Goal: Contribute content: Add original content to the website for others to see

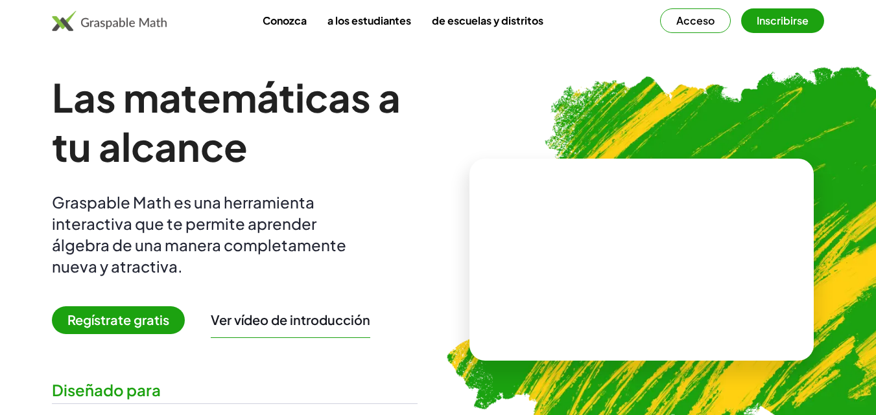
click at [139, 322] on font "Regístrate gratis" at bounding box center [118, 320] width 102 height 16
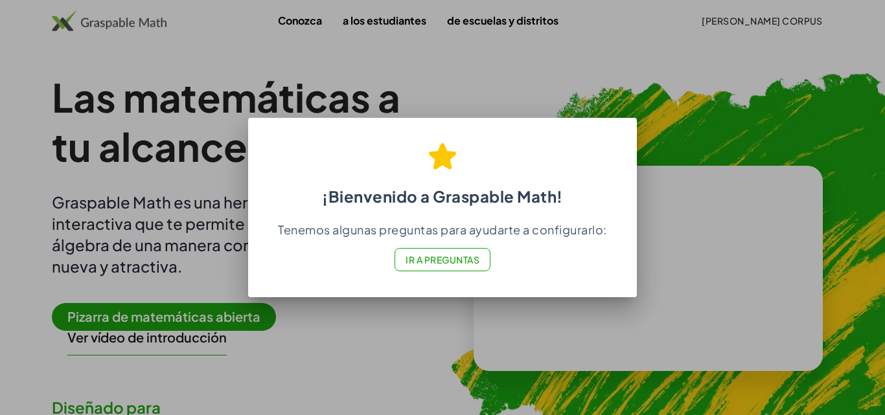
click at [436, 257] on font "Ir a Preguntas" at bounding box center [443, 260] width 74 height 12
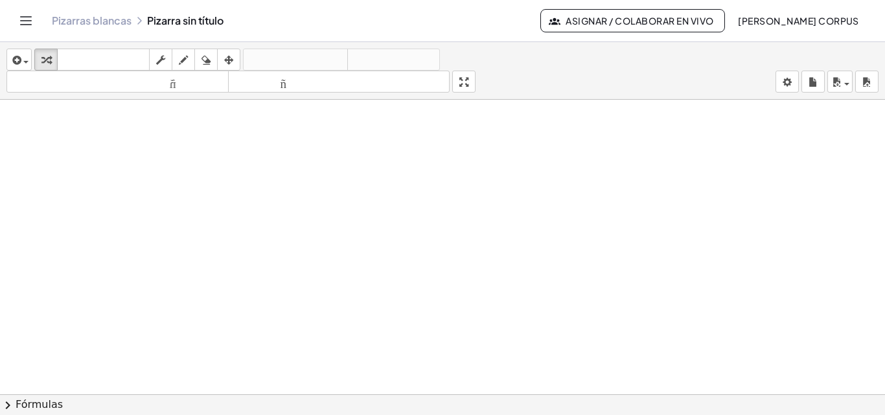
click at [53, 402] on font "Fórmulas" at bounding box center [39, 405] width 47 height 12
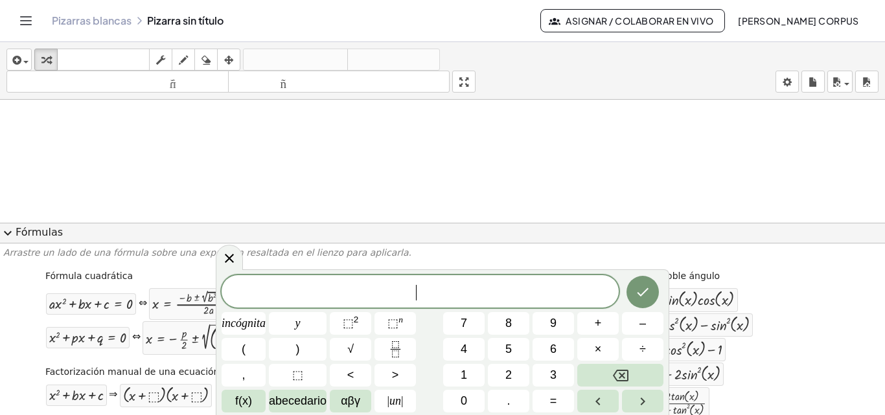
click at [7, 233] on span "expand_more" at bounding box center [8, 234] width 16 height 16
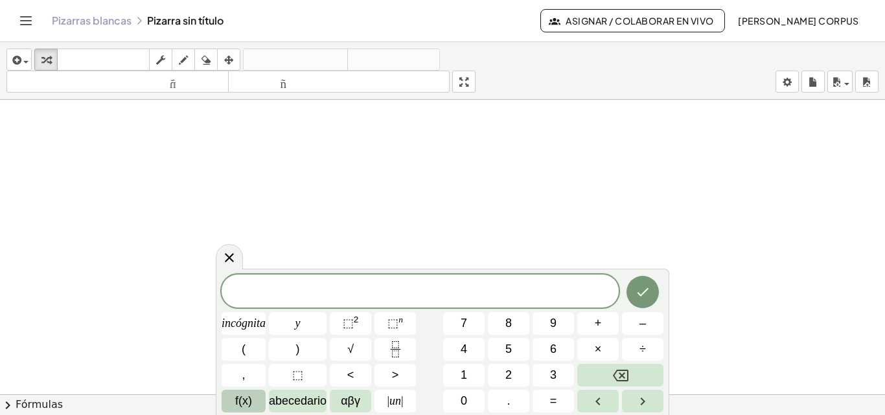
click at [237, 402] on font "f(x)" at bounding box center [243, 401] width 17 height 13
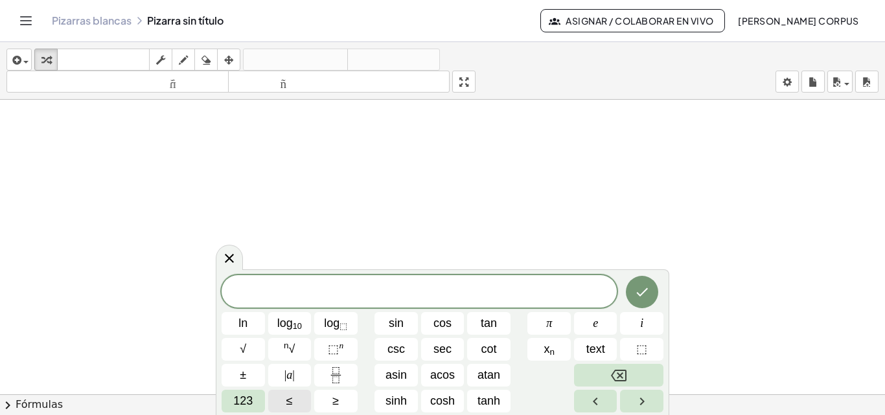
click at [161, 397] on button "chevron_right Fórmulas" at bounding box center [442, 405] width 885 height 21
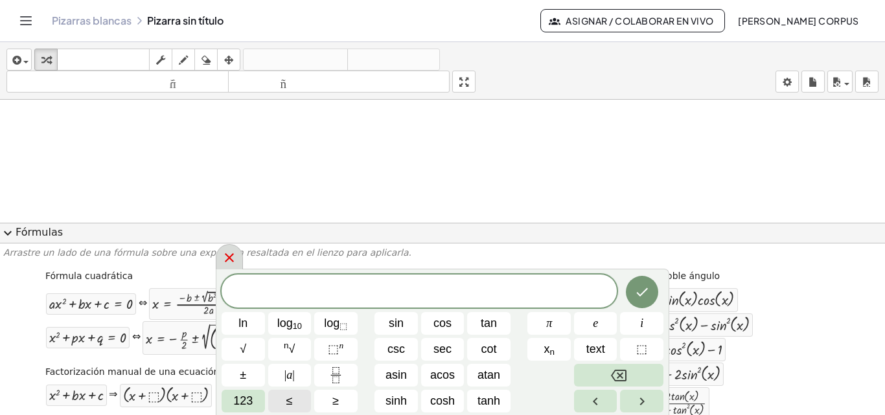
click at [226, 260] on icon at bounding box center [230, 258] width 16 height 16
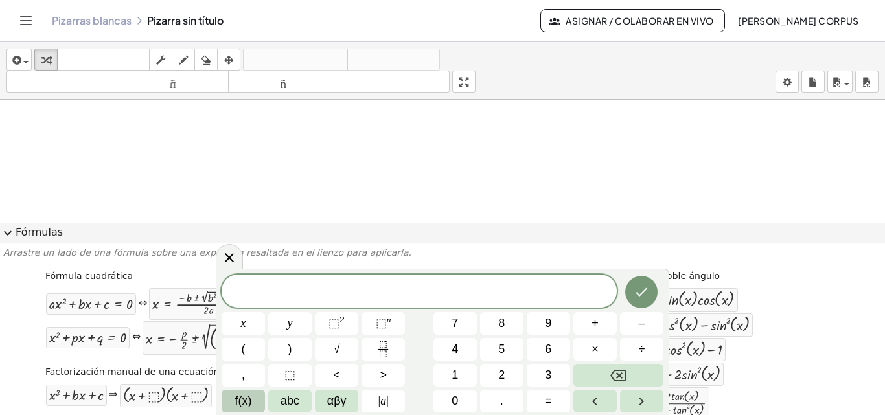
click at [3, 233] on span "expand_more" at bounding box center [8, 234] width 16 height 16
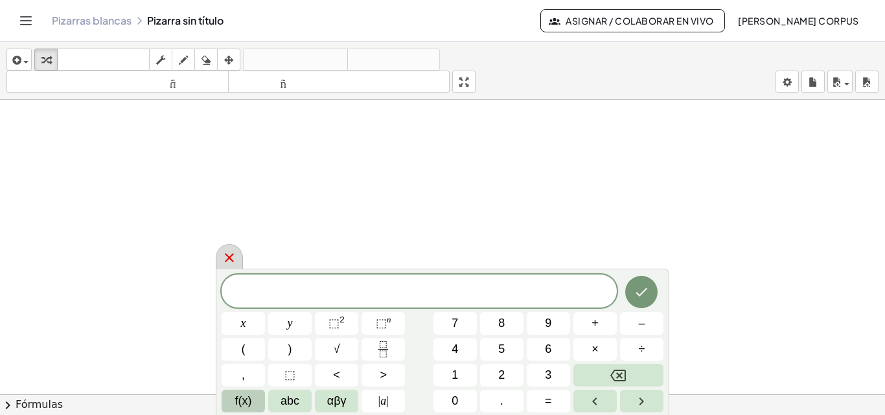
click at [233, 261] on icon at bounding box center [229, 257] width 9 height 9
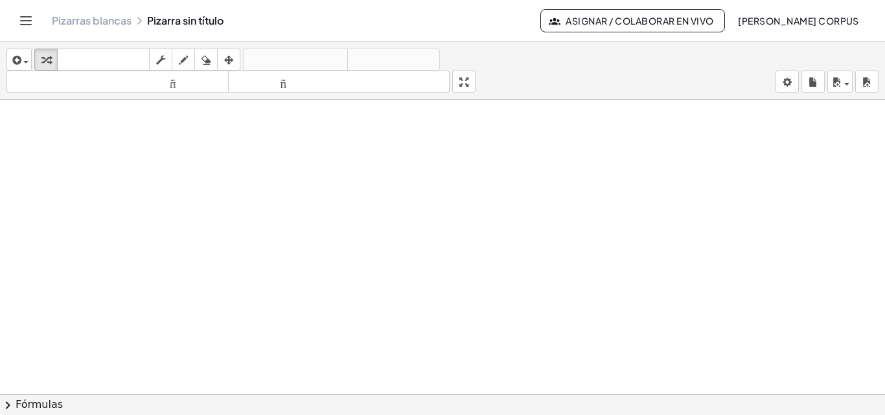
click at [26, 17] on icon "Cambiar navegación" at bounding box center [26, 21] width 16 height 16
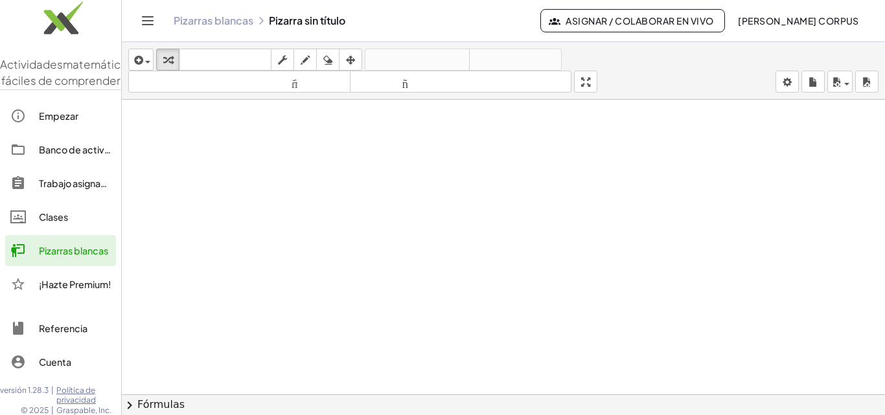
drag, startPoint x: 252, startPoint y: 221, endPoint x: 251, endPoint y: 193, distance: 27.9
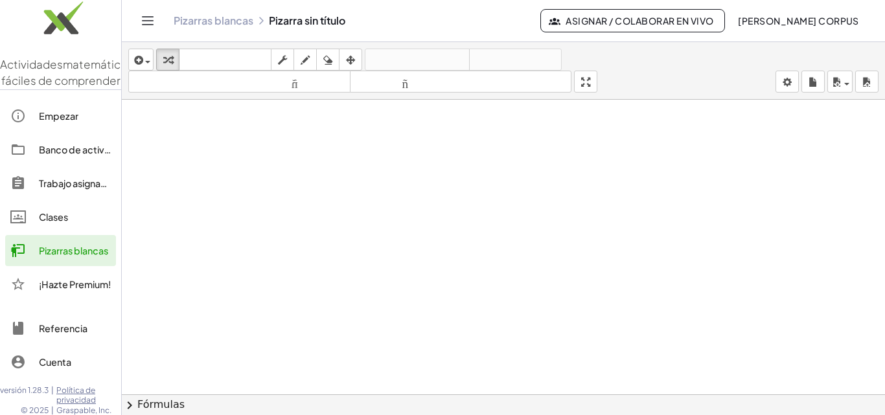
drag, startPoint x: 190, startPoint y: 183, endPoint x: 188, endPoint y: 153, distance: 30.5
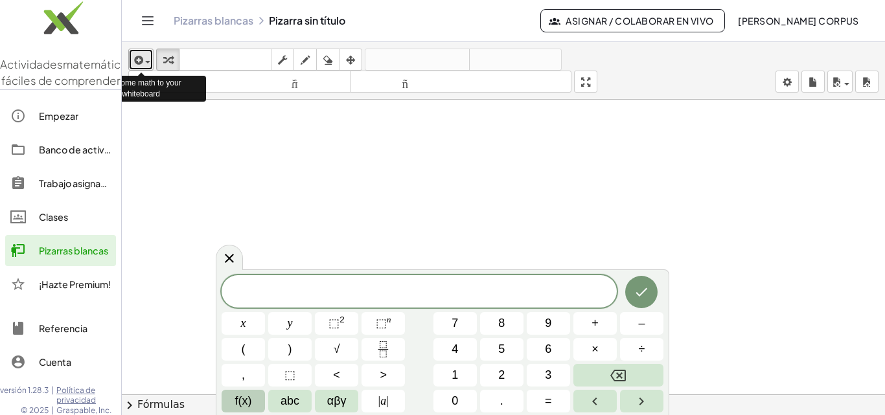
click at [146, 61] on span "button" at bounding box center [147, 62] width 5 height 3
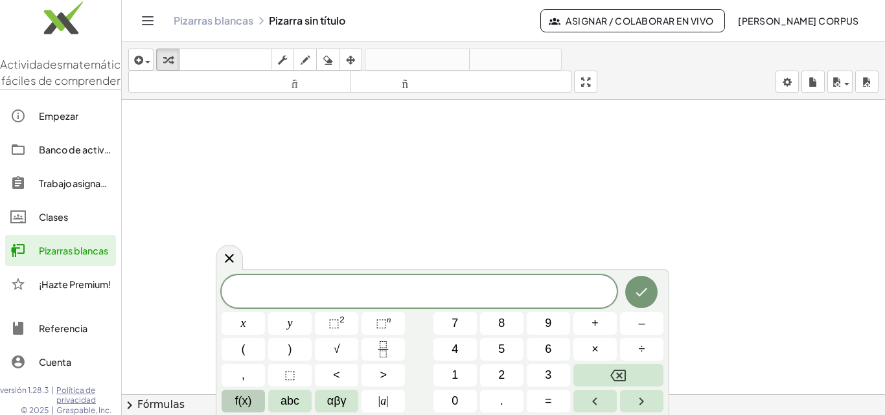
drag, startPoint x: 467, startPoint y: 216, endPoint x: 529, endPoint y: 218, distance: 62.9
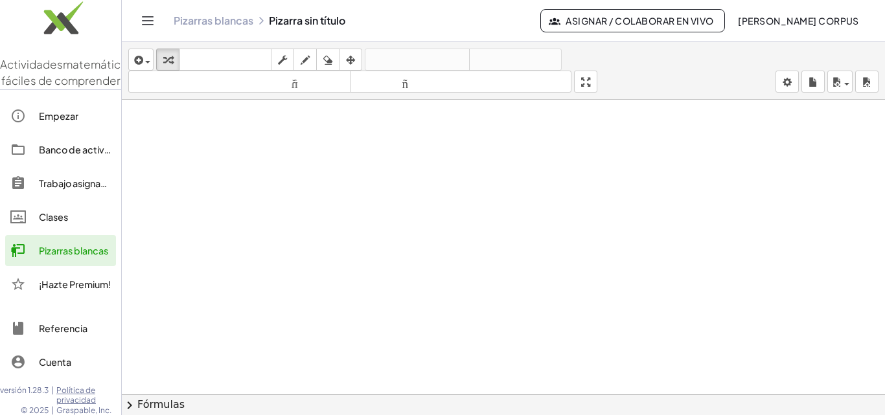
click at [145, 16] on icon "Cambiar navegación" at bounding box center [148, 21] width 16 height 16
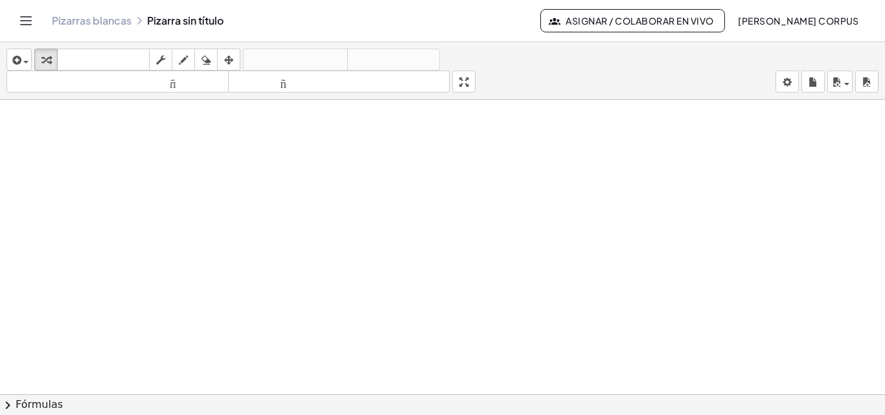
click at [25, 21] on icon "Cambiar navegación" at bounding box center [26, 21] width 11 height 8
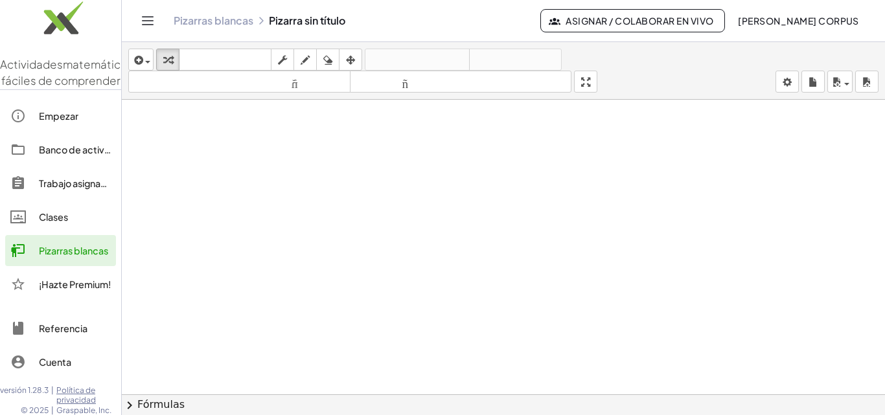
click at [144, 22] on icon "Cambiar navegación" at bounding box center [148, 21] width 16 height 16
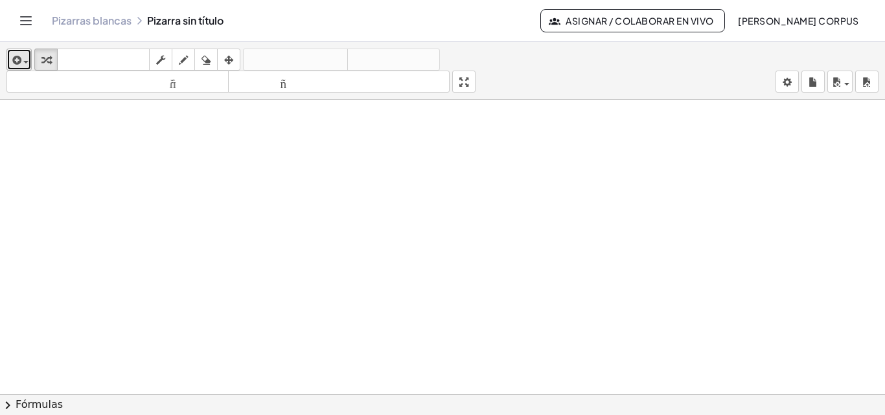
click at [25, 62] on span "button" at bounding box center [25, 62] width 5 height 3
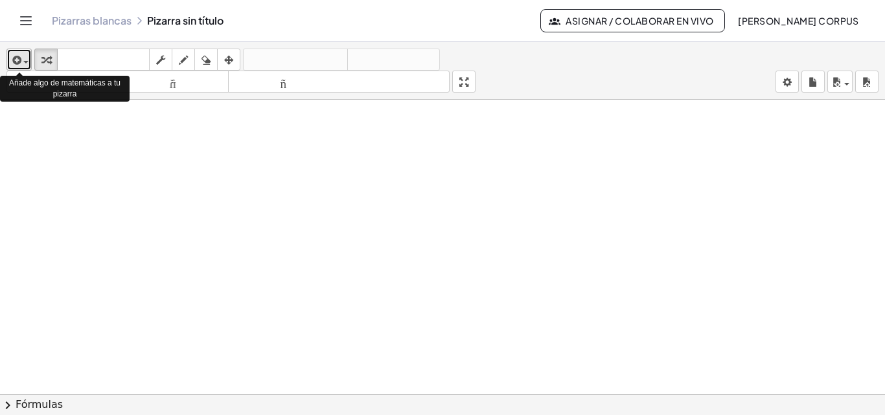
click at [25, 58] on div "button" at bounding box center [19, 60] width 19 height 16
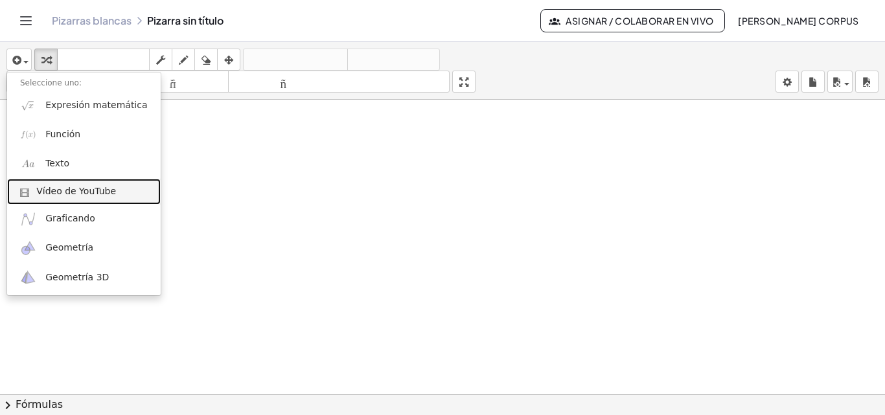
click at [79, 196] on font "Vídeo de YouTube" at bounding box center [76, 191] width 80 height 10
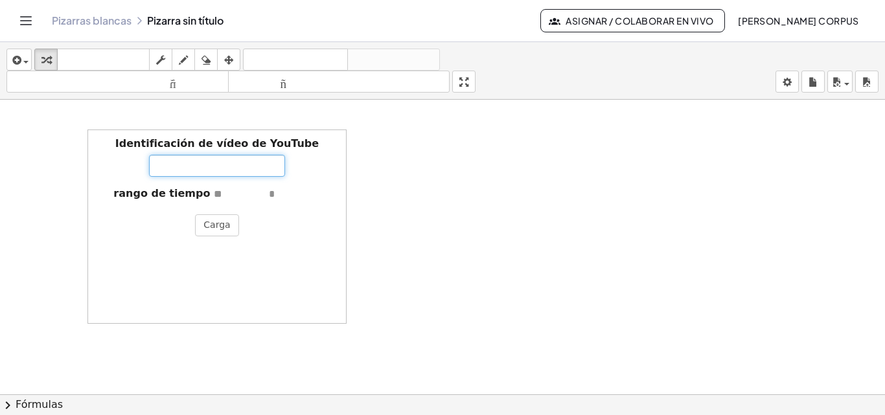
click at [188, 163] on input "Identificación de vídeo de YouTube" at bounding box center [217, 166] width 136 height 22
click at [203, 167] on input "Identificación de vídeo de YouTube" at bounding box center [217, 166] width 136 height 22
drag, startPoint x: 247, startPoint y: 194, endPoint x: 257, endPoint y: 194, distance: 9.7
click at [255, 194] on input "text" at bounding box center [240, 194] width 52 height 15
click at [270, 194] on input "text" at bounding box center [295, 194] width 52 height 15
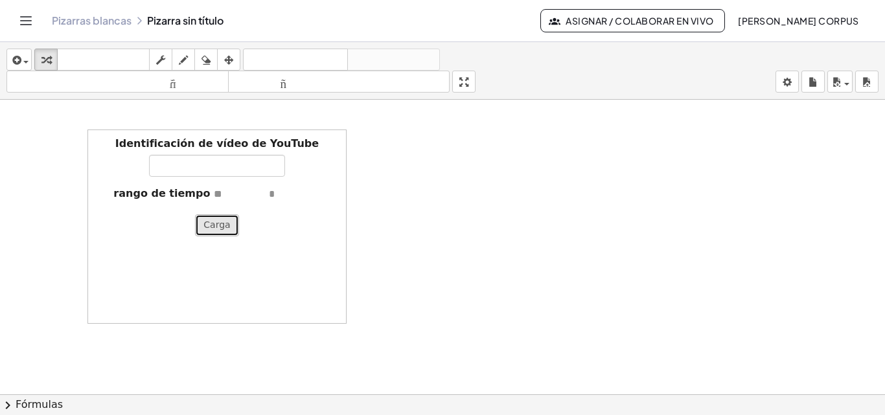
click at [224, 220] on font "Carga" at bounding box center [216, 225] width 27 height 10
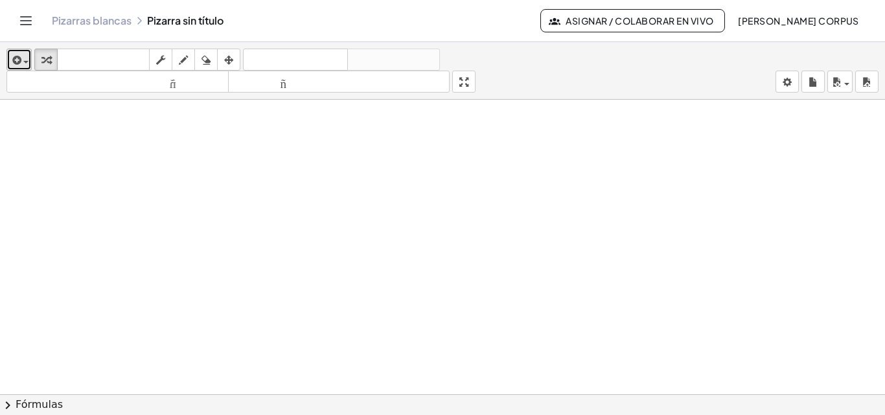
click at [10, 61] on icon "button" at bounding box center [16, 60] width 12 height 16
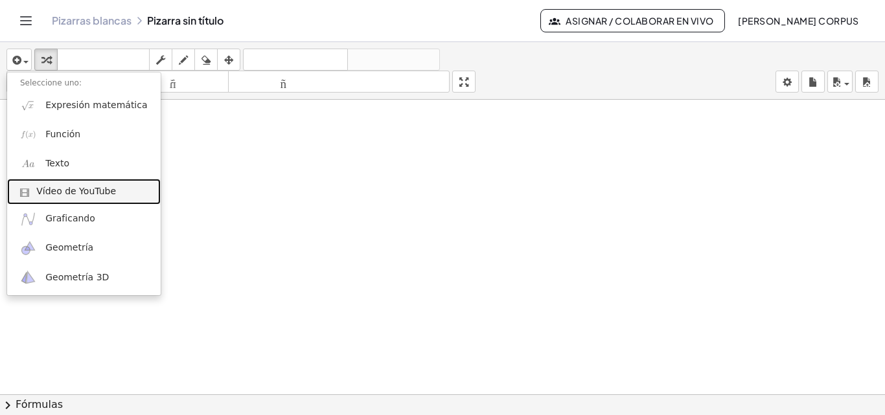
click at [65, 189] on font "Vídeo de YouTube" at bounding box center [76, 191] width 80 height 10
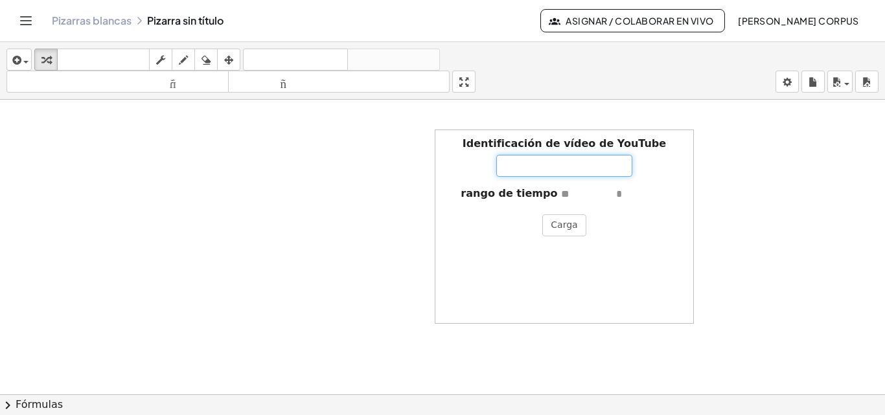
click at [531, 172] on input "Identificación de vídeo de YouTube" at bounding box center [564, 166] width 136 height 22
paste input "**********"
type input "**********"
click at [525, 241] on div "**********" at bounding box center [564, 227] width 259 height 194
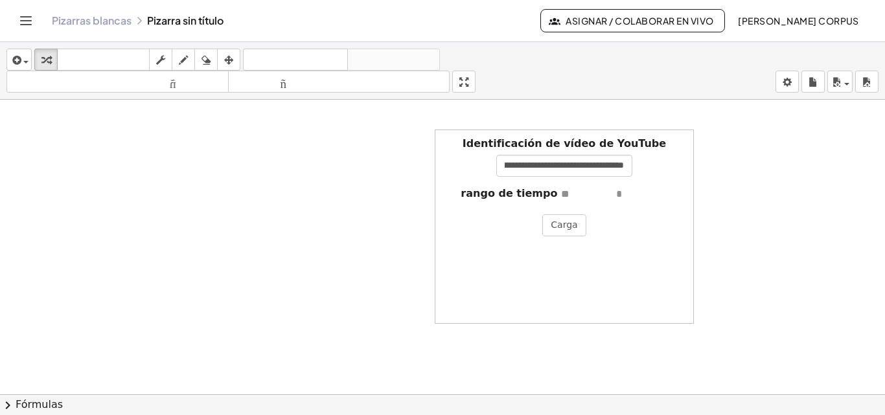
scroll to position [0, 0]
click at [557, 229] on font "Carga" at bounding box center [564, 225] width 27 height 10
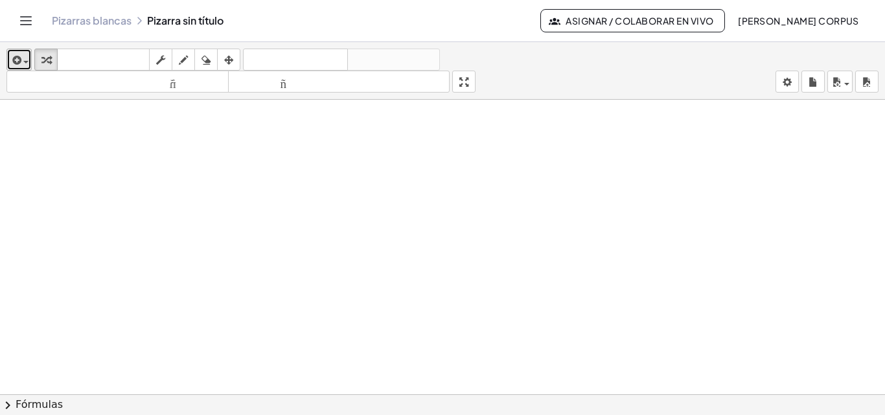
click at [25, 60] on div "button" at bounding box center [19, 60] width 19 height 16
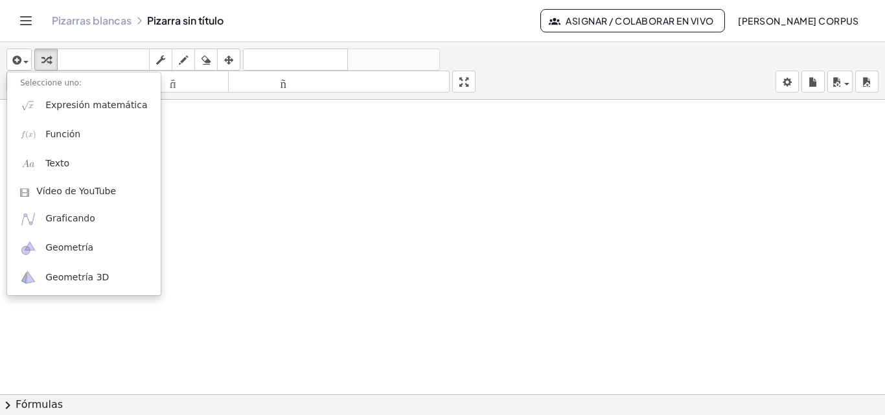
drag, startPoint x: 253, startPoint y: 183, endPoint x: 235, endPoint y: 126, distance: 60.5
click at [253, 181] on div at bounding box center [216, 227] width 259 height 194
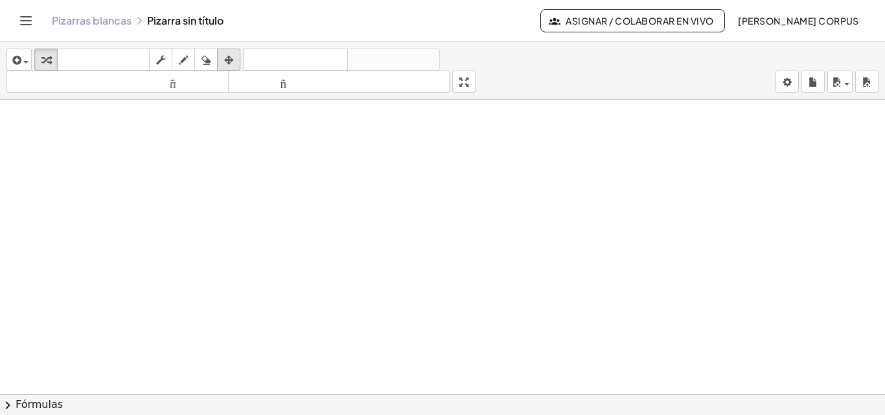
click at [229, 60] on icon "button" at bounding box center [228, 60] width 9 height 16
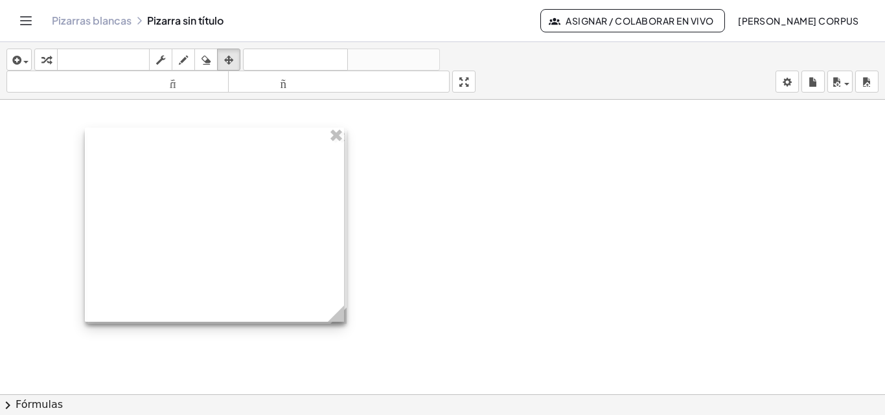
drag, startPoint x: 568, startPoint y: 237, endPoint x: 219, endPoint y: 235, distance: 349.3
click at [219, 235] on div at bounding box center [214, 225] width 259 height 194
click at [229, 58] on icon "button" at bounding box center [228, 60] width 9 height 16
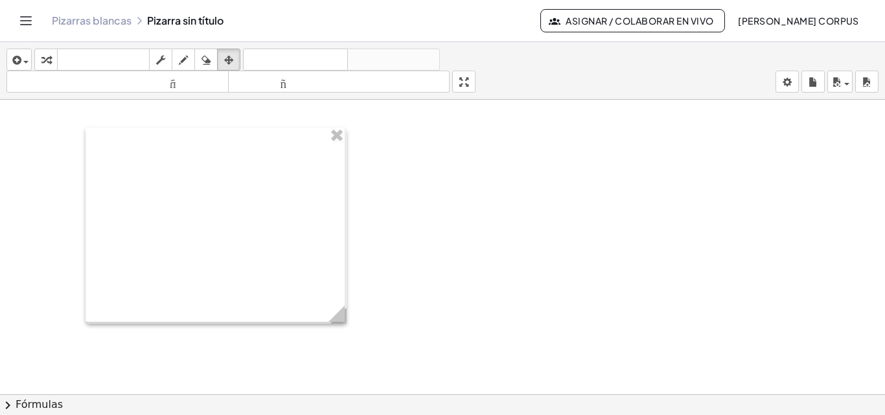
drag, startPoint x: 35, startPoint y: 128, endPoint x: 322, endPoint y: 216, distance: 300.3
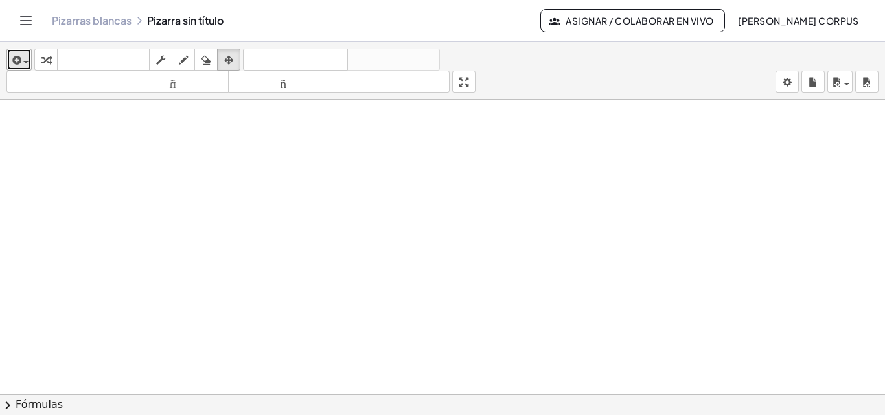
click at [29, 65] on button "insertar" at bounding box center [18, 60] width 25 height 22
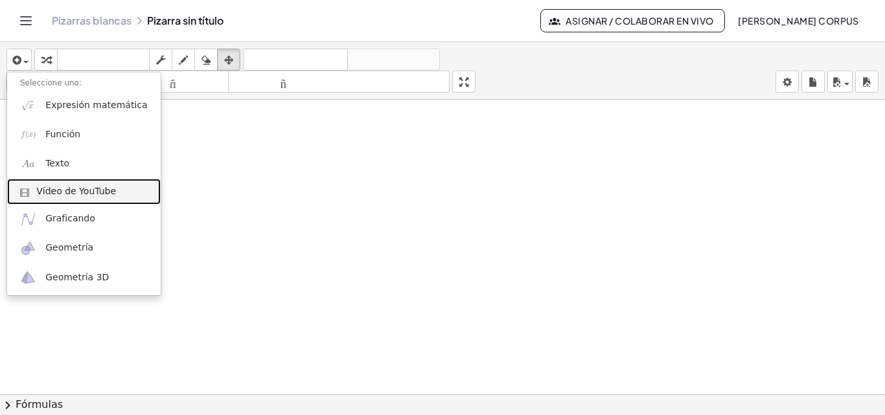
click at [70, 190] on font "Vídeo de YouTube" at bounding box center [76, 191] width 80 height 10
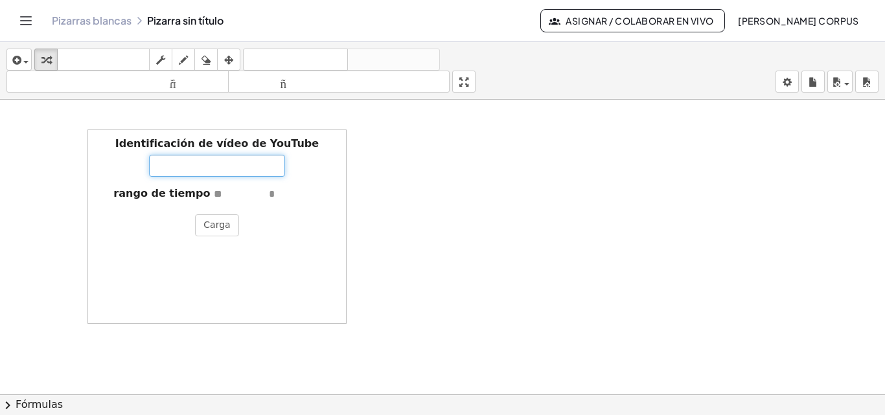
click at [194, 162] on input "Identificación de vídeo de YouTube" at bounding box center [217, 166] width 136 height 22
paste input "**********"
type input "**********"
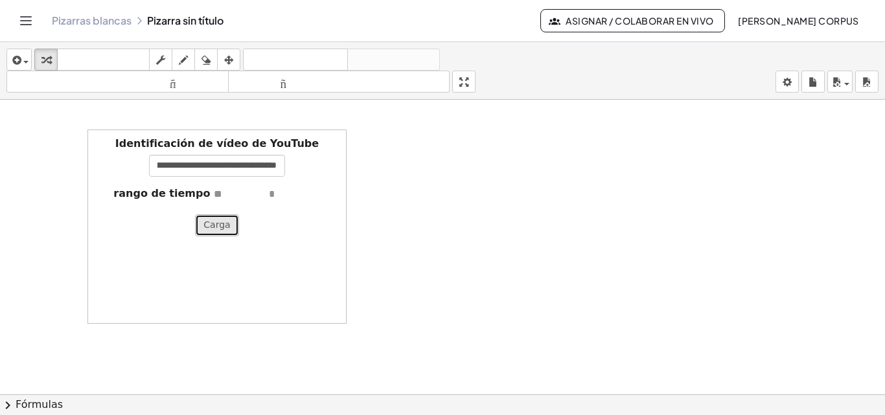
click at [222, 224] on font "Carga" at bounding box center [216, 225] width 27 height 10
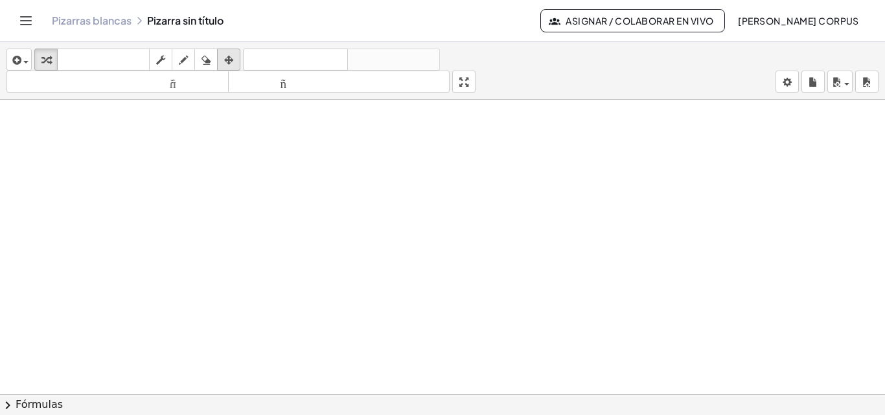
click at [227, 62] on icon "button" at bounding box center [228, 60] width 9 height 16
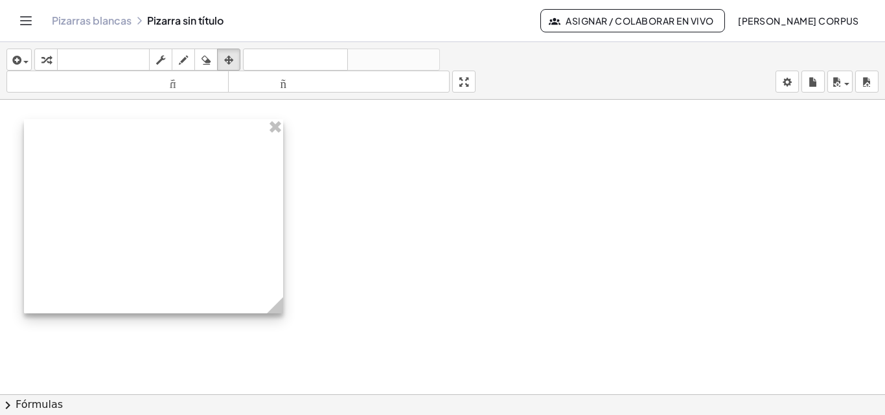
drag, startPoint x: 278, startPoint y: 167, endPoint x: 215, endPoint y: 157, distance: 64.4
click at [215, 157] on div at bounding box center [153, 216] width 259 height 194
click at [277, 310] on icon at bounding box center [275, 305] width 16 height 16
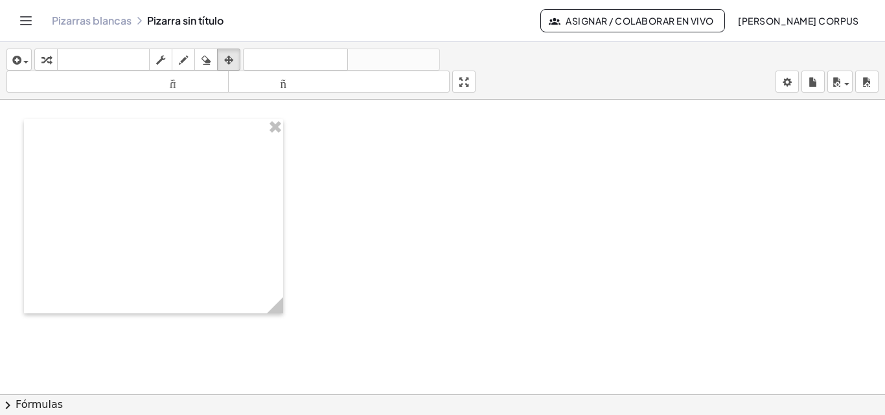
click at [230, 62] on icon "button" at bounding box center [228, 60] width 9 height 16
click at [187, 59] on icon "button" at bounding box center [183, 60] width 9 height 16
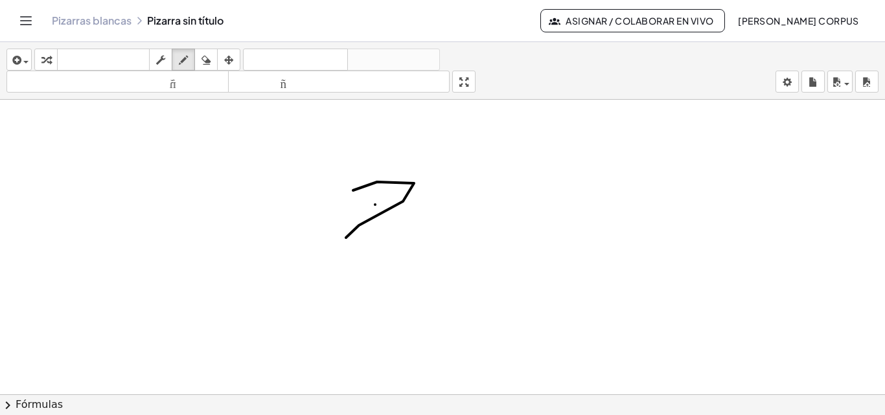
drag, startPoint x: 353, startPoint y: 191, endPoint x: 406, endPoint y: 250, distance: 79.4
click at [213, 60] on div "button" at bounding box center [206, 60] width 17 height 16
drag, startPoint x: 331, startPoint y: 146, endPoint x: 395, endPoint y: 237, distance: 111.1
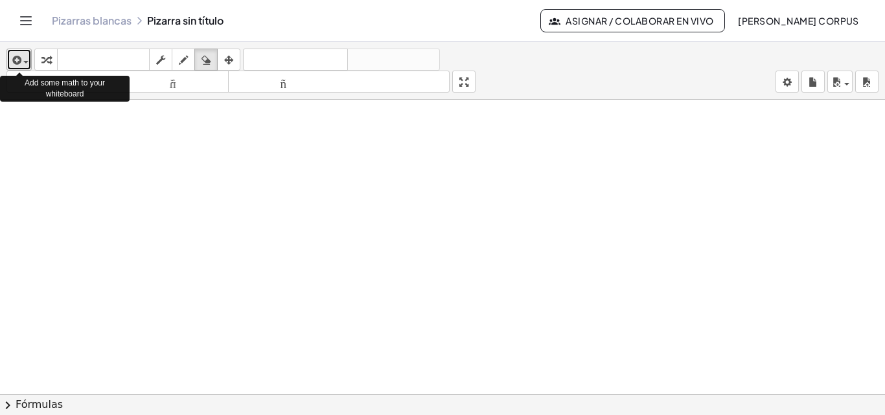
click at [27, 58] on div "button" at bounding box center [19, 60] width 19 height 16
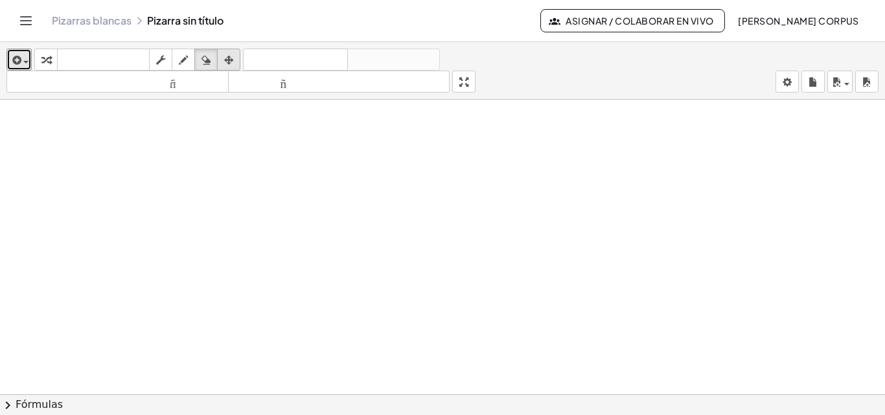
click at [227, 56] on icon "button" at bounding box center [228, 60] width 9 height 16
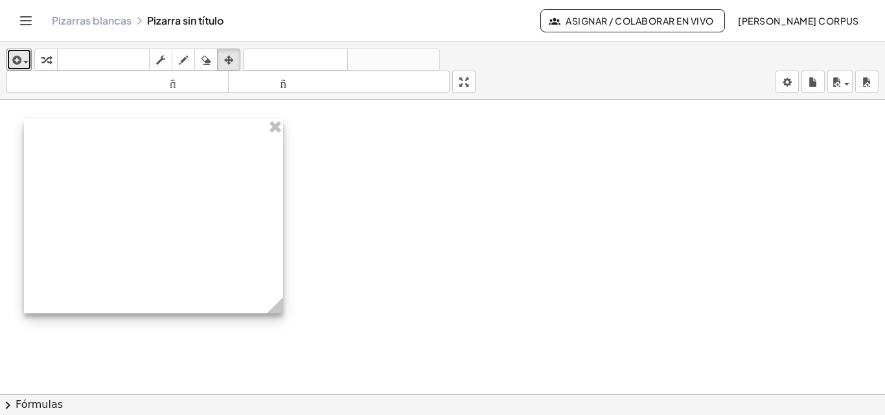
click at [198, 200] on div at bounding box center [153, 216] width 259 height 194
click at [157, 220] on div at bounding box center [153, 216] width 259 height 194
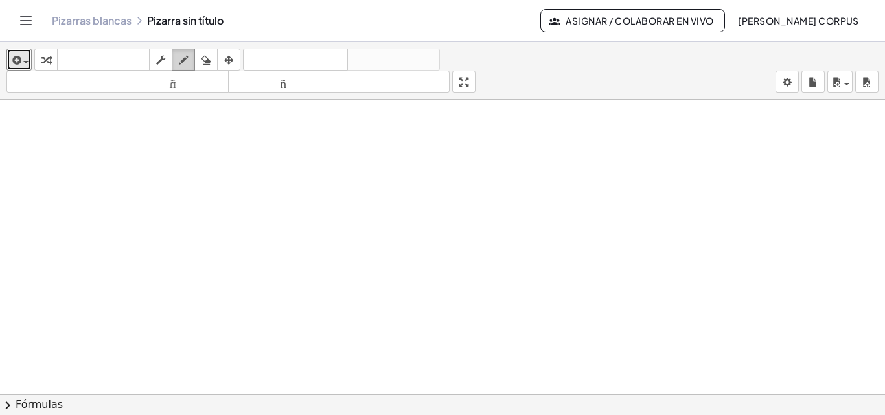
click at [188, 61] on icon "button" at bounding box center [183, 60] width 9 height 16
click at [160, 64] on icon "button" at bounding box center [160, 60] width 9 height 16
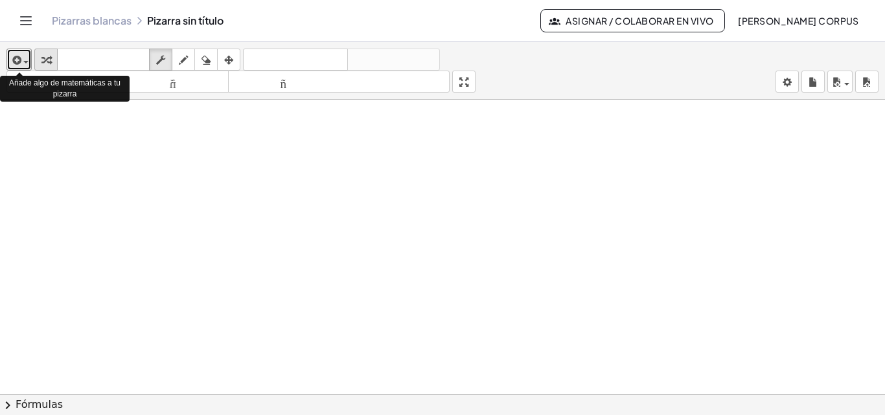
click at [40, 58] on div "button" at bounding box center [46, 60] width 17 height 16
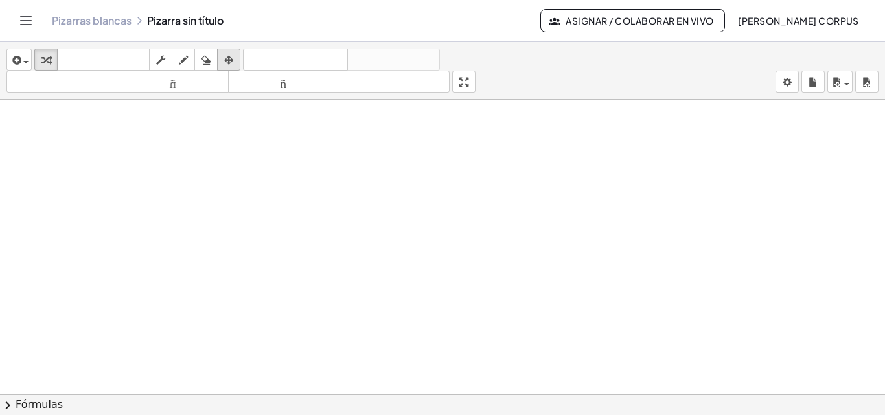
click at [233, 60] on icon "button" at bounding box center [228, 60] width 9 height 16
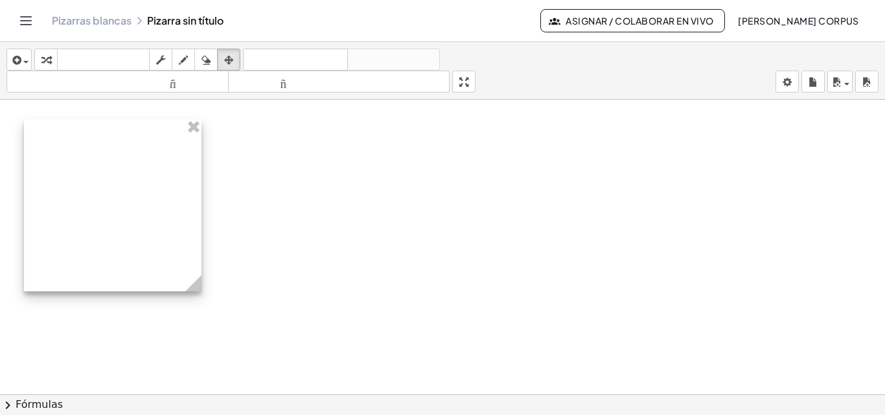
drag, startPoint x: 285, startPoint y: 315, endPoint x: 203, endPoint y: 293, distance: 84.6
click at [203, 293] on circle at bounding box center [196, 286] width 23 height 23
click at [154, 223] on div at bounding box center [113, 205] width 178 height 172
click at [108, 196] on div at bounding box center [113, 205] width 178 height 172
click at [45, 57] on icon "button" at bounding box center [45, 60] width 9 height 16
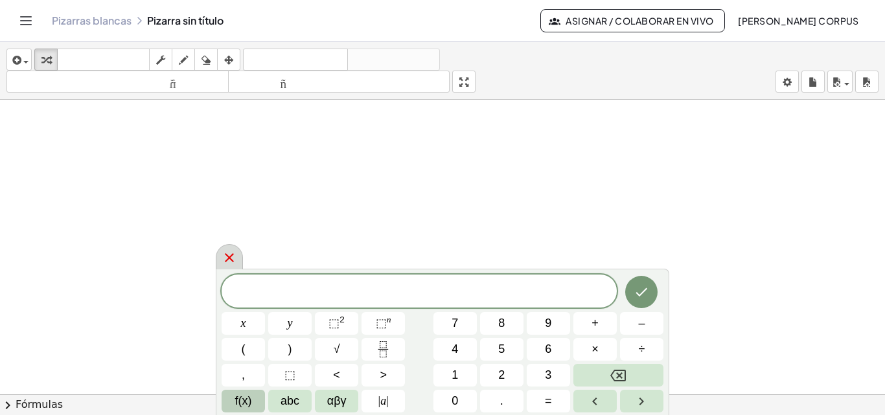
click at [229, 261] on icon at bounding box center [230, 258] width 16 height 16
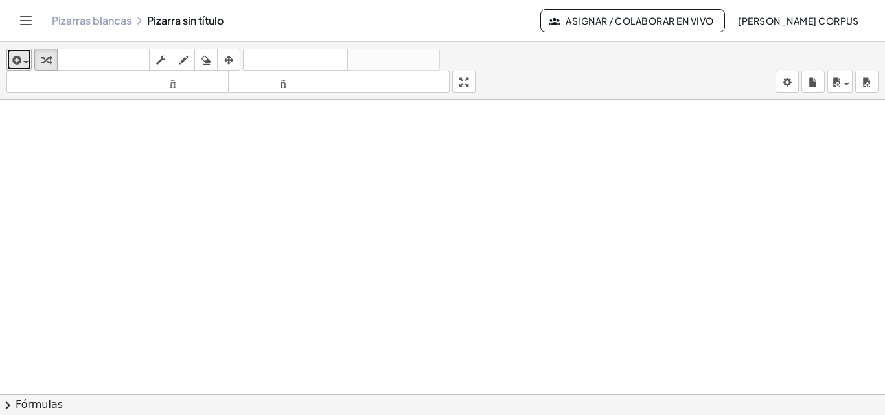
click at [21, 60] on span "button" at bounding box center [22, 61] width 3 height 9
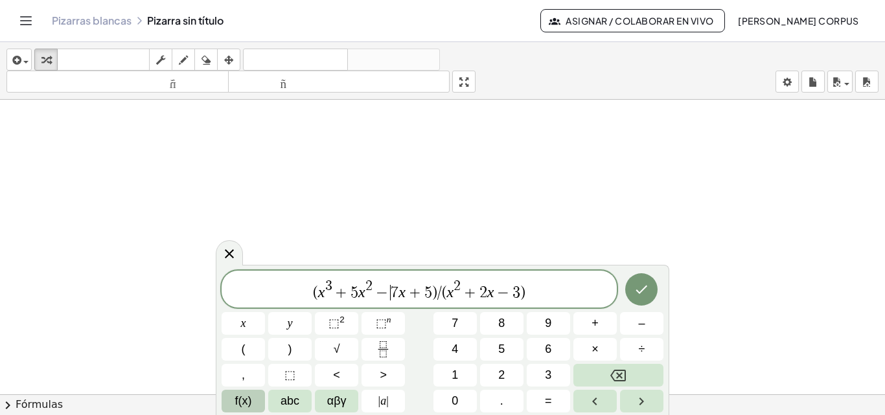
click at [385, 287] on span "−" at bounding box center [382, 293] width 19 height 16
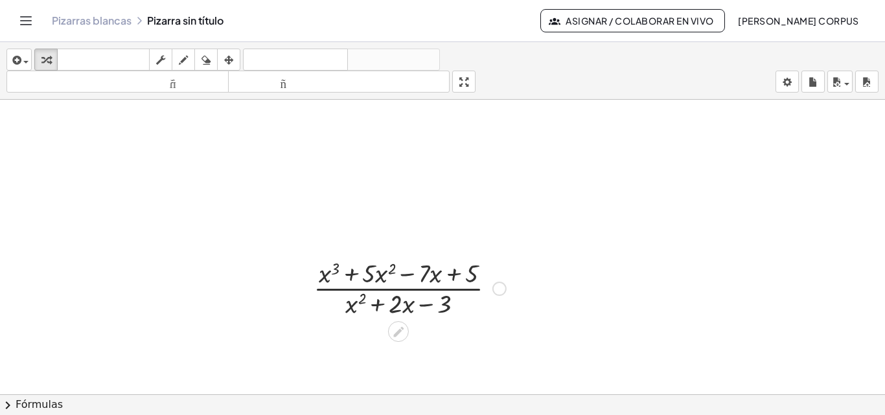
click at [384, 286] on div at bounding box center [409, 287] width 205 height 65
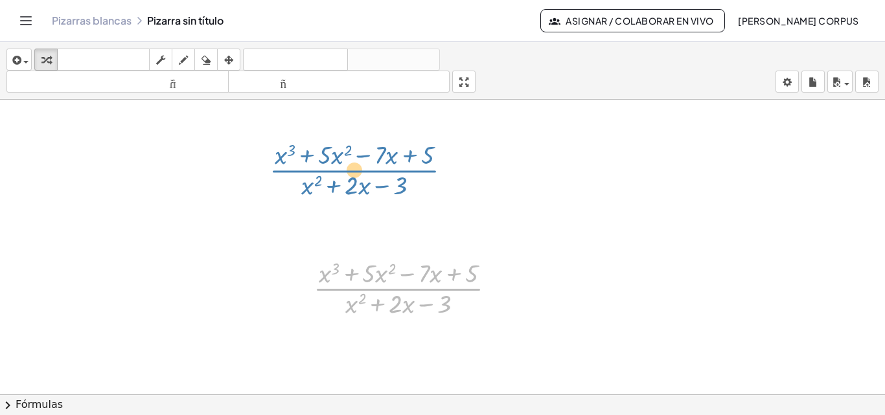
drag, startPoint x: 401, startPoint y: 282, endPoint x: 362, endPoint y: 165, distance: 123.2
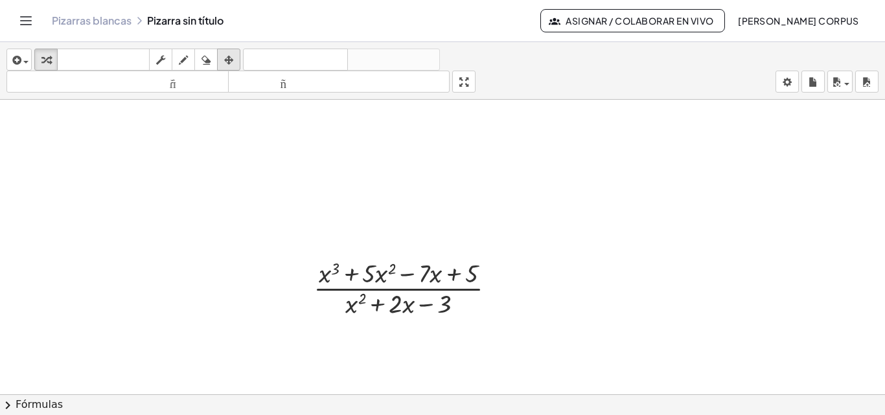
click at [223, 58] on div "button" at bounding box center [228, 60] width 17 height 16
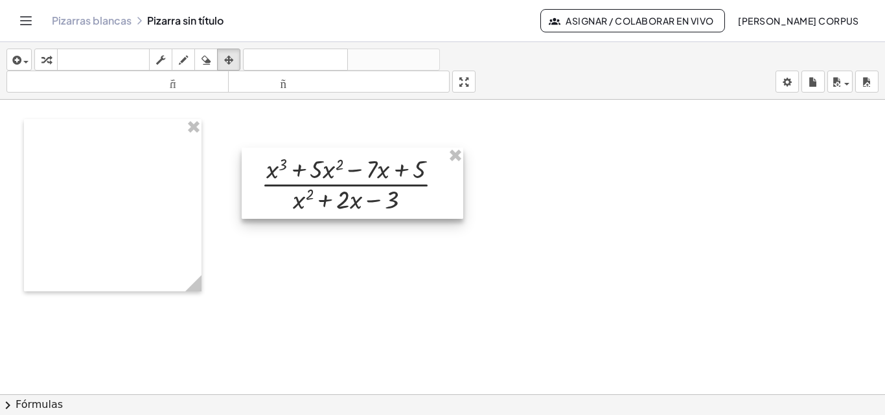
drag, startPoint x: 356, startPoint y: 207, endPoint x: 335, endPoint y: 169, distance: 43.5
click at [335, 169] on div at bounding box center [353, 183] width 222 height 71
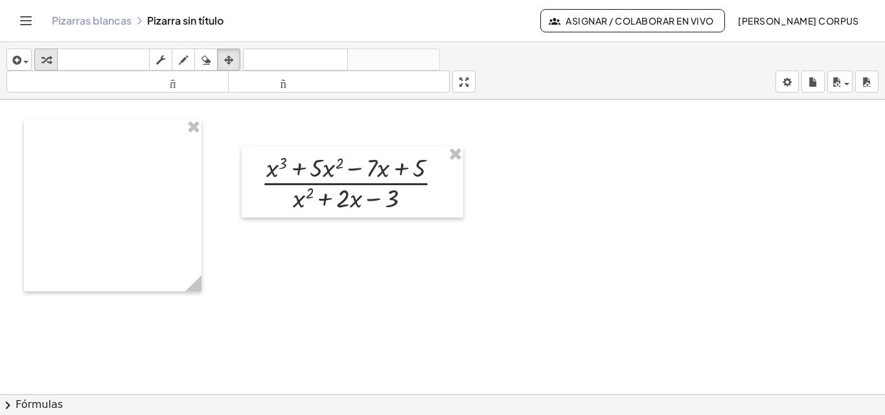
click at [43, 56] on icon "button" at bounding box center [45, 60] width 9 height 16
click at [371, 182] on div at bounding box center [357, 182] width 205 height 65
click at [393, 187] on div at bounding box center [357, 182] width 205 height 65
click at [351, 228] on icon at bounding box center [346, 227] width 14 height 14
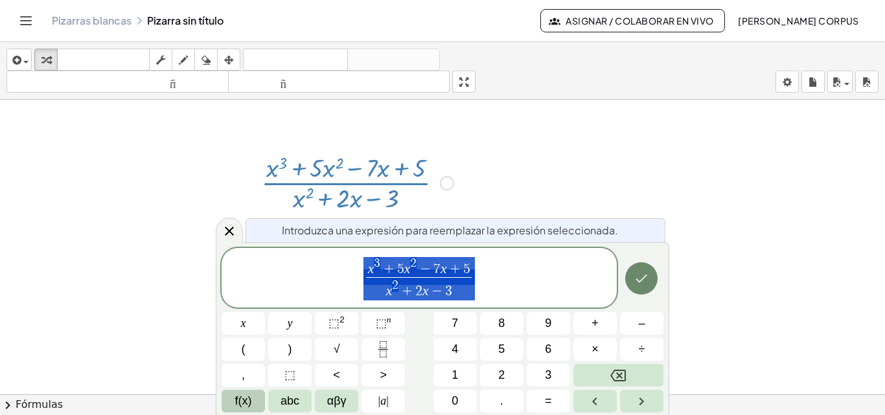
click at [646, 276] on icon "Hecho" at bounding box center [642, 279] width 12 height 8
click at [480, 282] on div "**********" at bounding box center [419, 278] width 395 height 60
click at [644, 279] on button "Hecho" at bounding box center [641, 278] width 32 height 32
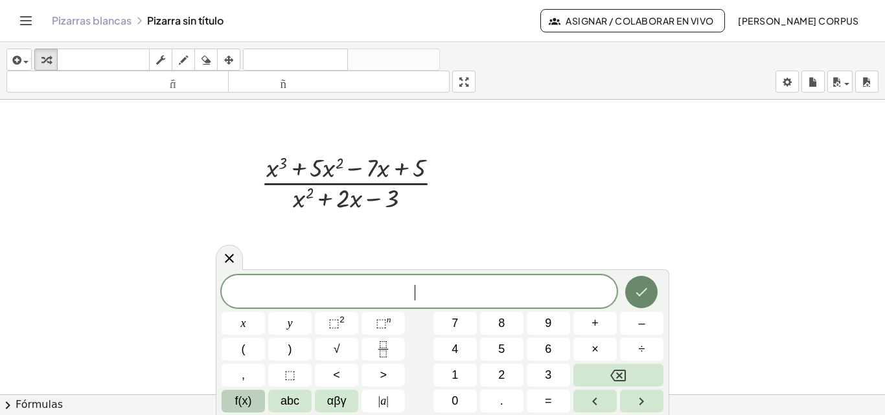
click at [648, 297] on icon "Hecho" at bounding box center [642, 293] width 16 height 16
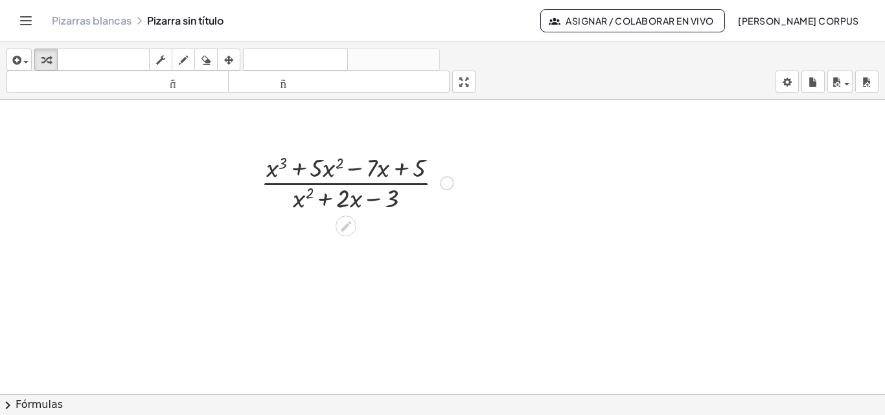
click at [448, 183] on div at bounding box center [447, 183] width 14 height 14
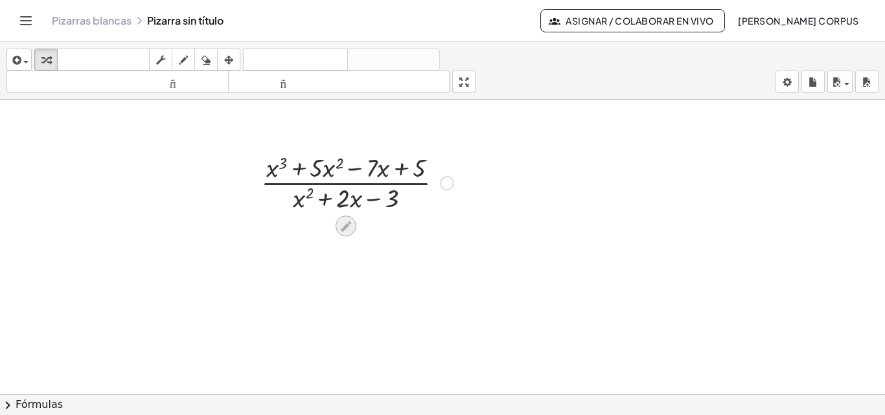
click at [343, 227] on icon at bounding box center [346, 227] width 14 height 14
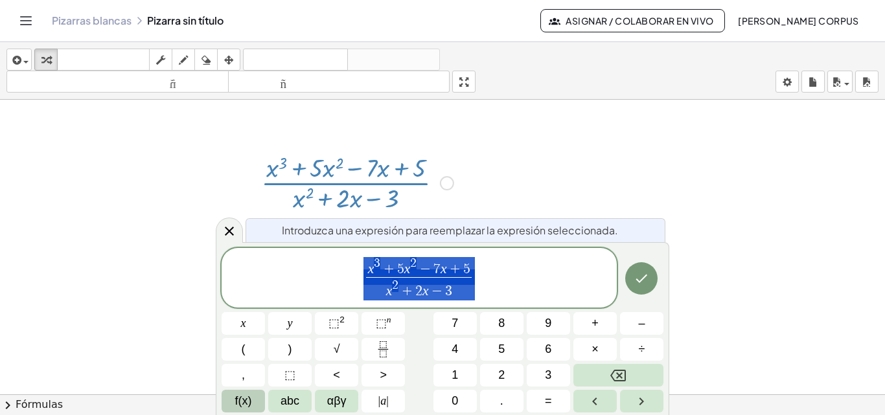
click at [520, 289] on span "x 3 + 5 x 2 − 7 x + 5 x 2 + 2 x − 3 ​" at bounding box center [419, 279] width 395 height 46
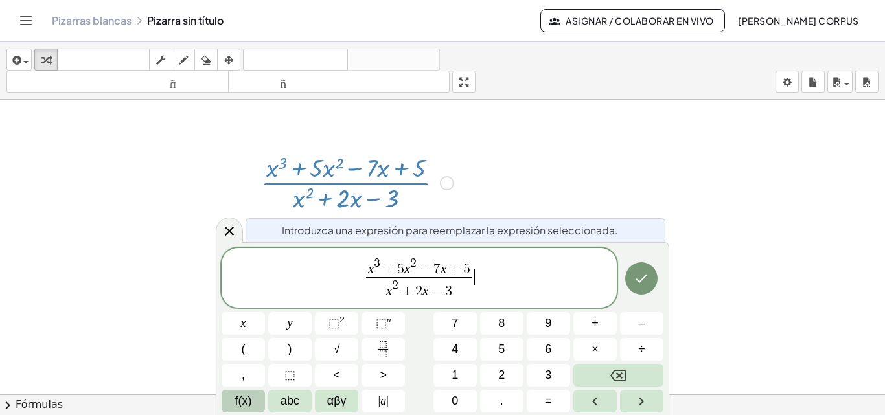
click at [555, 292] on span "x 3 + 5 x 2 − 7 x + 5 x 2 + 2 x − 3 ​ ​" at bounding box center [419, 279] width 395 height 46
click at [505, 301] on span "x 3 + 5 x 2 − 7 x + 5 x 2 + 2 x − 3 ​ ​" at bounding box center [419, 279] width 395 height 46
click at [638, 284] on icon "Hecho" at bounding box center [642, 279] width 16 height 16
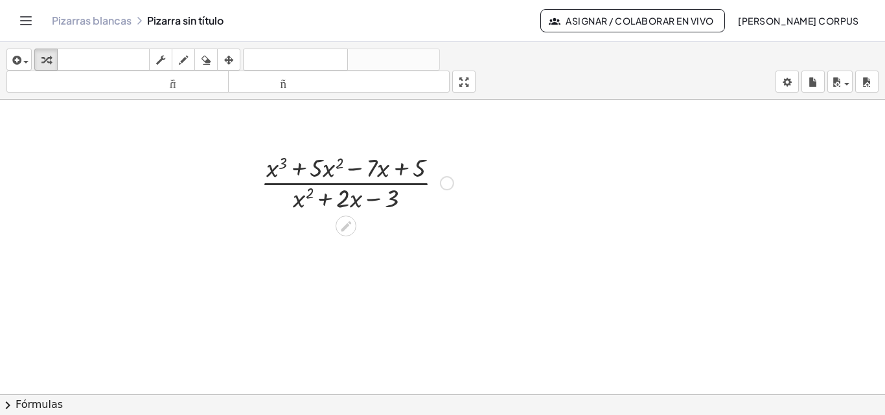
click at [392, 172] on div at bounding box center [357, 182] width 205 height 65
click at [405, 186] on div at bounding box center [357, 182] width 205 height 65
click at [404, 176] on div at bounding box center [357, 182] width 205 height 65
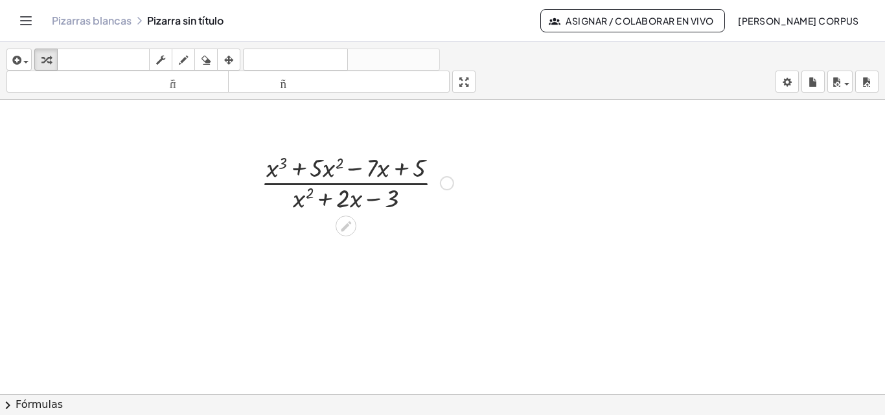
click at [322, 176] on div at bounding box center [357, 182] width 205 height 65
click at [287, 174] on div at bounding box center [357, 182] width 205 height 65
click at [310, 198] on div at bounding box center [357, 182] width 205 height 65
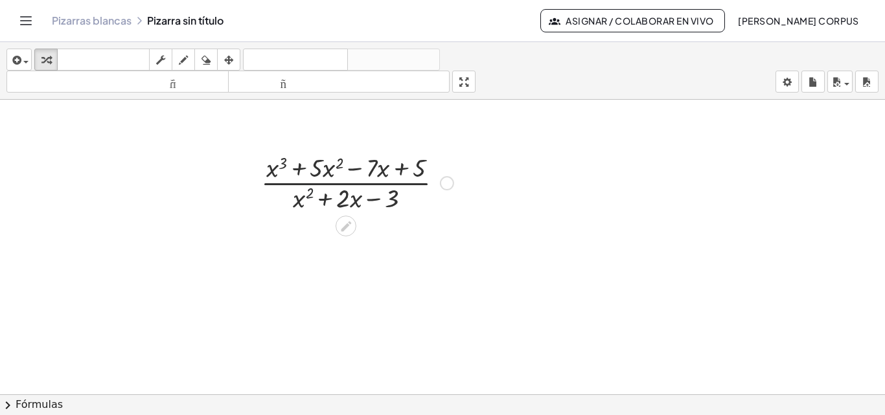
click at [382, 210] on div at bounding box center [357, 182] width 205 height 65
click at [390, 203] on div at bounding box center [357, 182] width 205 height 65
drag, startPoint x: 380, startPoint y: 187, endPoint x: 374, endPoint y: 169, distance: 19.9
click at [374, 169] on div at bounding box center [357, 182] width 205 height 65
click at [371, 198] on div at bounding box center [357, 182] width 205 height 65
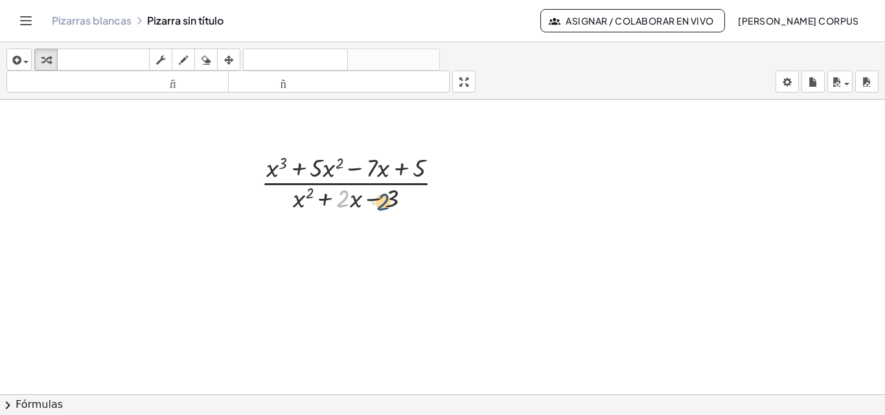
drag, startPoint x: 348, startPoint y: 200, endPoint x: 389, endPoint y: 203, distance: 41.0
click at [389, 203] on div at bounding box center [357, 182] width 205 height 65
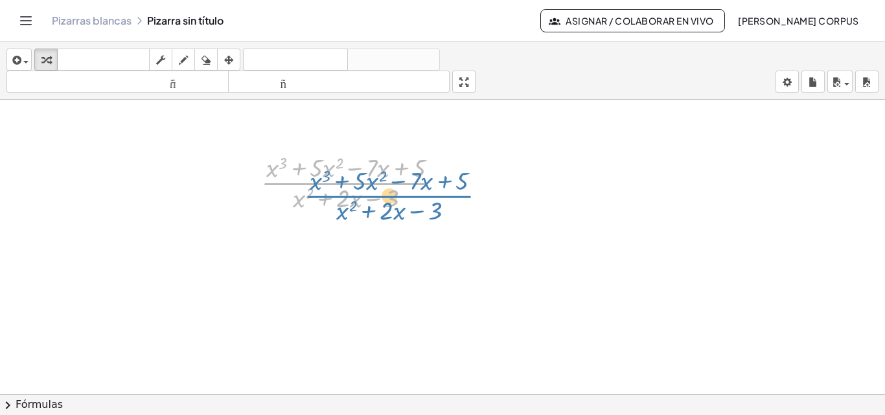
drag, startPoint x: 290, startPoint y: 191, endPoint x: 277, endPoint y: 174, distance: 20.7
click at [277, 174] on div at bounding box center [357, 182] width 205 height 65
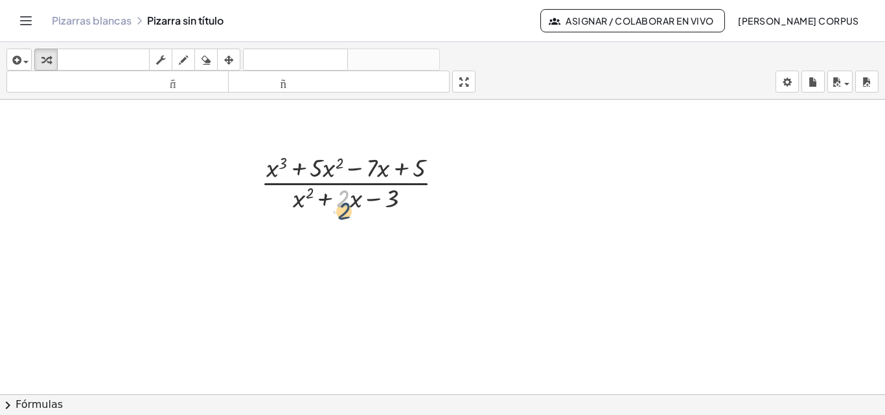
click at [342, 197] on div at bounding box center [357, 182] width 205 height 65
drag, startPoint x: 299, startPoint y: 200, endPoint x: 328, endPoint y: 200, distance: 29.2
click at [328, 200] on div at bounding box center [357, 182] width 205 height 65
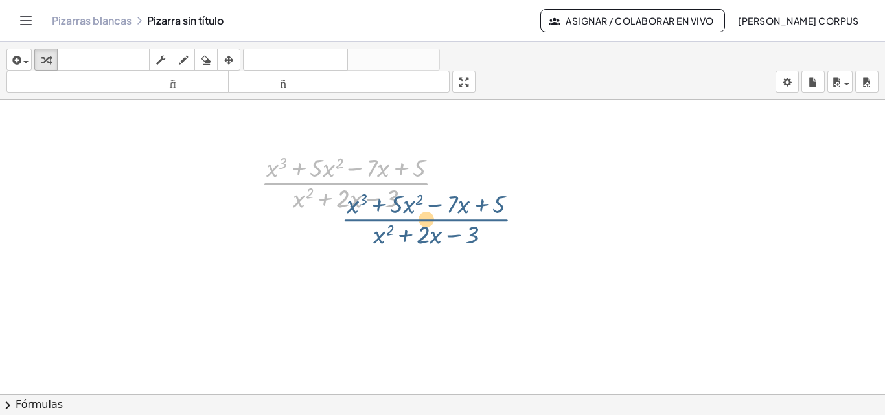
drag, startPoint x: 281, startPoint y: 193, endPoint x: 307, endPoint y: 197, distance: 26.9
click at [313, 199] on div at bounding box center [357, 182] width 205 height 65
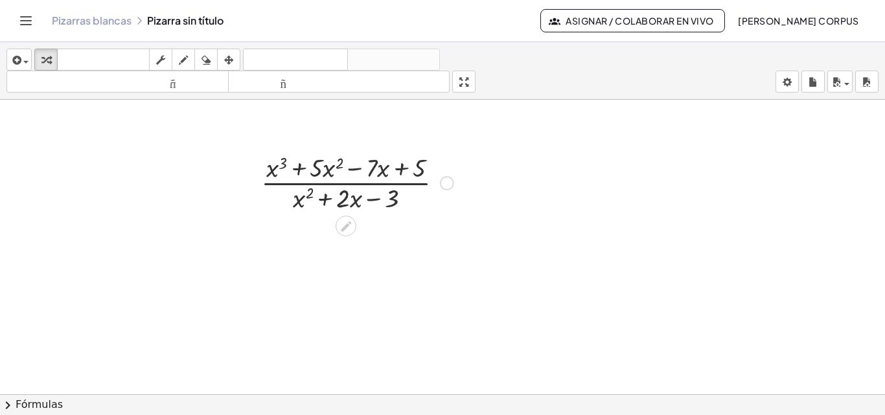
click at [446, 183] on div at bounding box center [447, 183] width 14 height 14
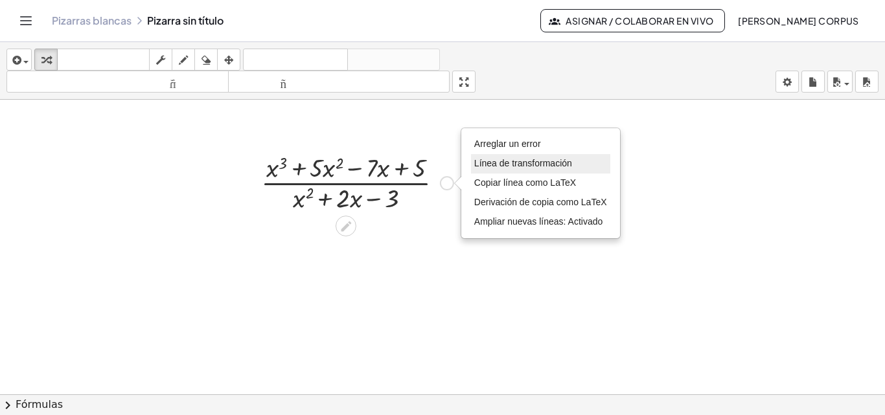
click at [515, 163] on font "Línea de transformación" at bounding box center [523, 163] width 98 height 10
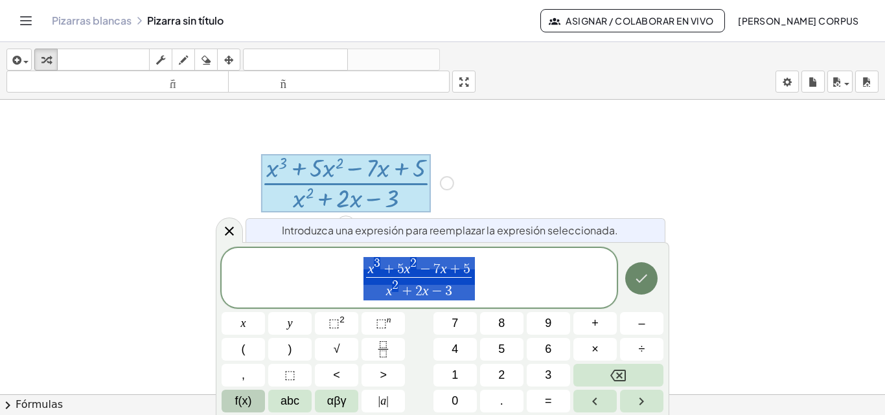
click at [643, 281] on icon "Hecho" at bounding box center [642, 279] width 16 height 16
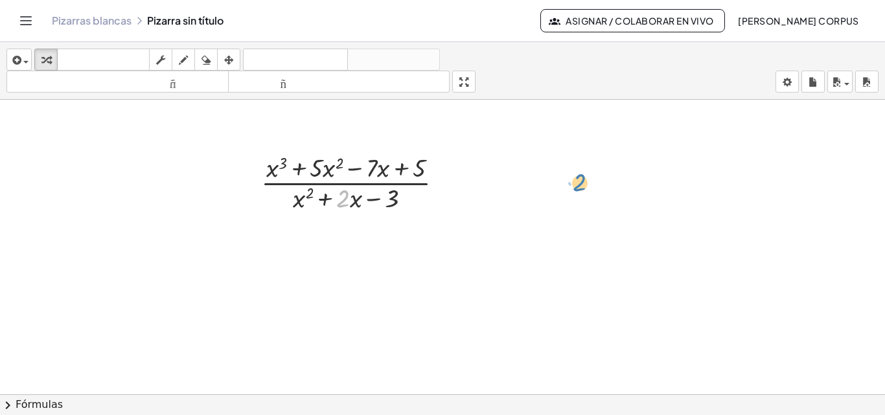
drag, startPoint x: 344, startPoint y: 200, endPoint x: 586, endPoint y: 181, distance: 242.5
drag, startPoint x: 297, startPoint y: 198, endPoint x: 606, endPoint y: 169, distance: 309.8
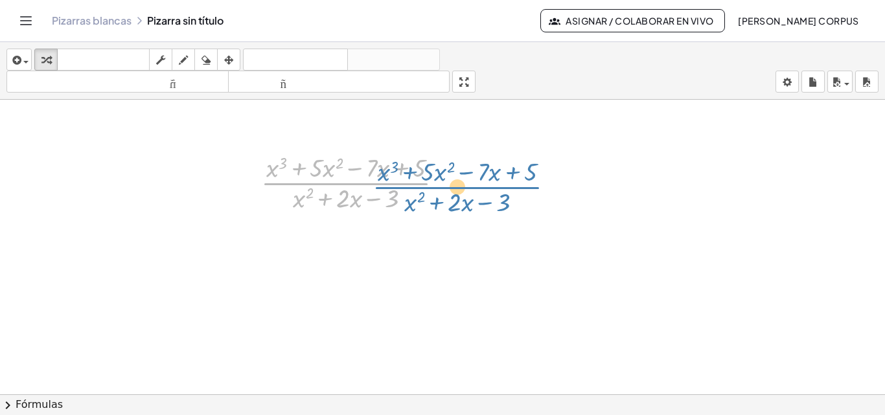
drag, startPoint x: 332, startPoint y: 185, endPoint x: 445, endPoint y: 189, distance: 112.2
click at [445, 189] on div at bounding box center [357, 182] width 205 height 65
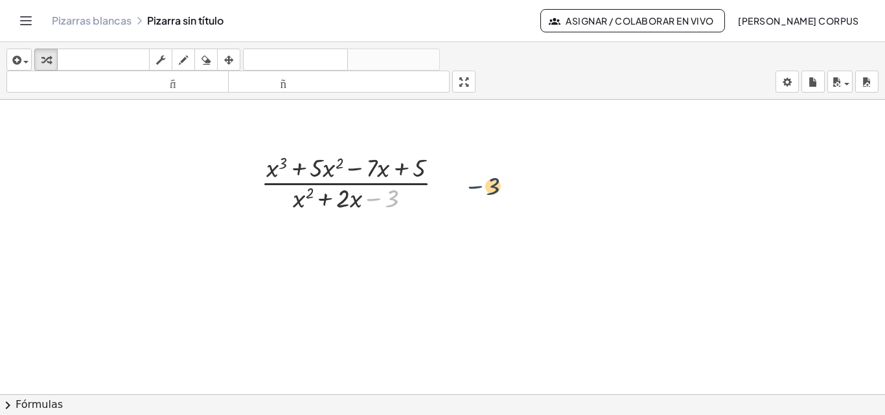
drag, startPoint x: 402, startPoint y: 209, endPoint x: 548, endPoint y: 177, distance: 149.4
click at [367, 186] on div at bounding box center [357, 182] width 205 height 65
click at [366, 185] on div at bounding box center [357, 182] width 205 height 65
click at [364, 182] on div at bounding box center [357, 182] width 205 height 65
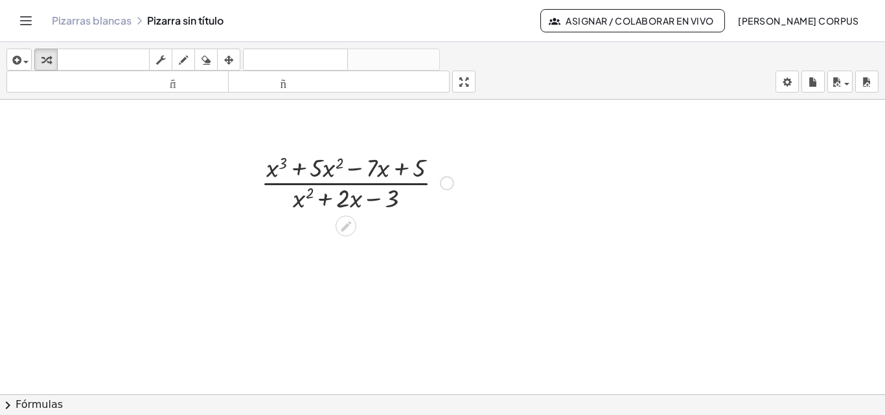
click at [364, 182] on div at bounding box center [357, 182] width 205 height 65
click at [366, 180] on div at bounding box center [357, 182] width 205 height 65
click at [274, 169] on div at bounding box center [357, 182] width 205 height 65
click at [359, 164] on div at bounding box center [357, 182] width 205 height 65
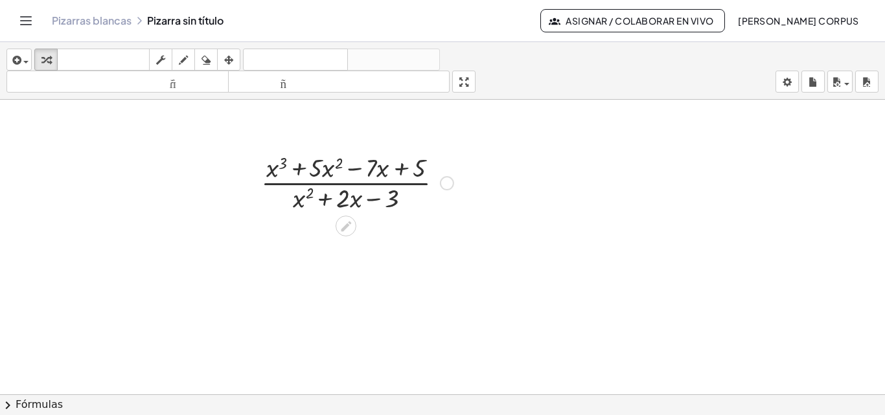
click at [421, 165] on div at bounding box center [357, 182] width 205 height 65
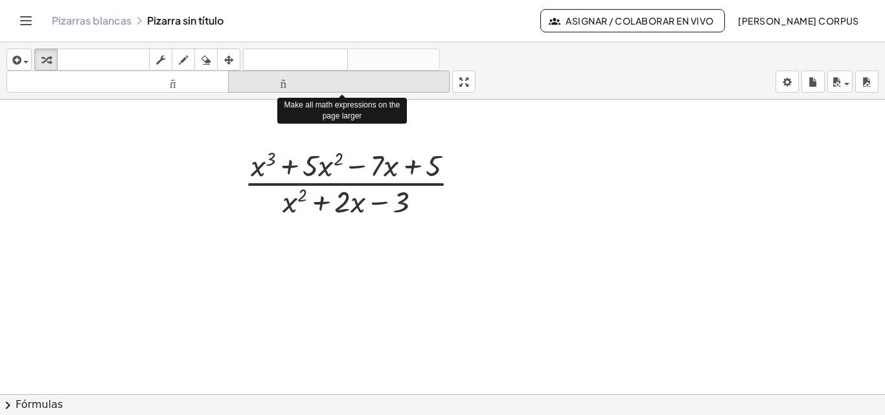
click at [296, 84] on font "tamaño_del_formato" at bounding box center [339, 82] width 216 height 12
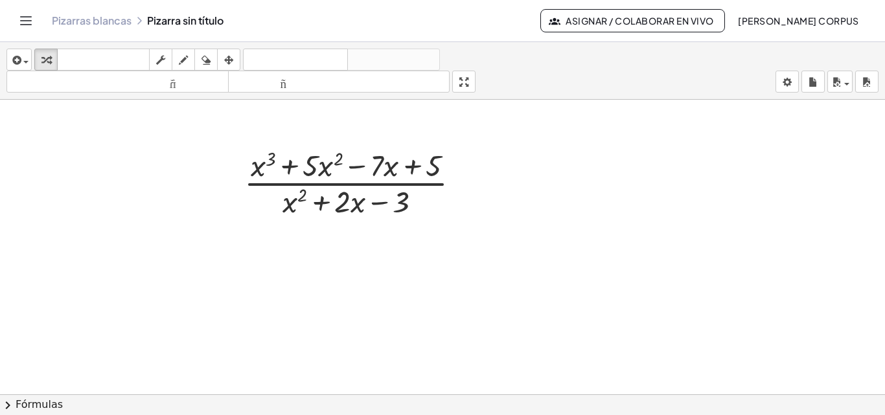
click at [465, 137] on div "insertar Seleccione uno: Expresión matemática Función Texto Vídeo de YouTube Gr…" at bounding box center [442, 228] width 885 height 373
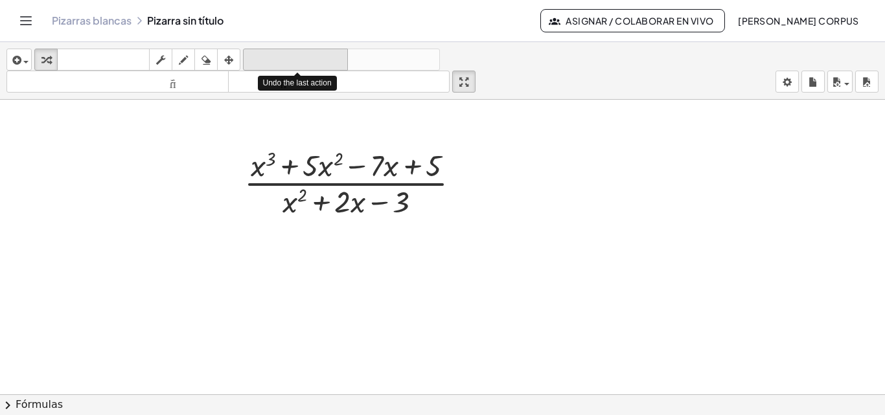
click at [311, 58] on font "deshacer" at bounding box center [295, 60] width 99 height 12
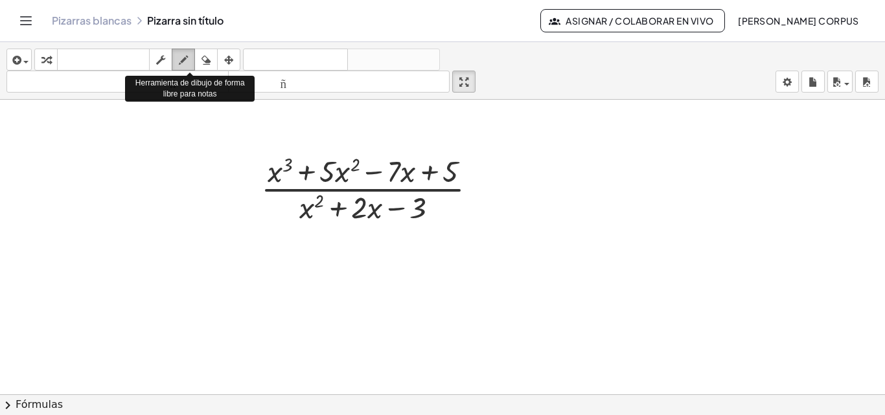
click at [185, 60] on icon "button" at bounding box center [183, 60] width 9 height 16
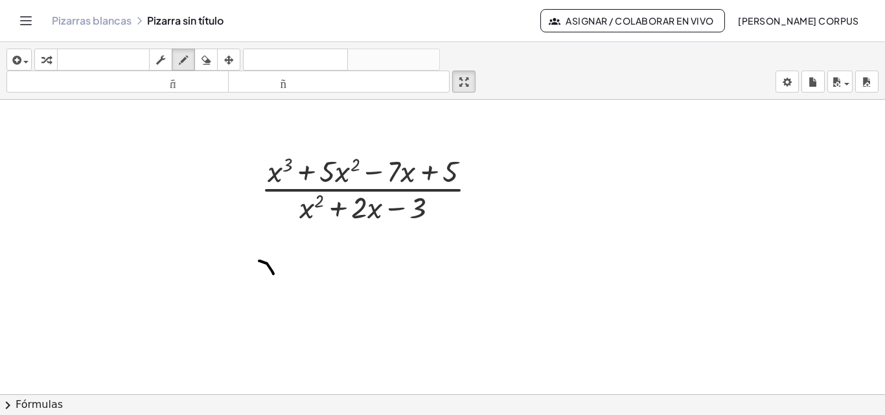
drag, startPoint x: 259, startPoint y: 261, endPoint x: 271, endPoint y: 268, distance: 13.7
drag, startPoint x: 273, startPoint y: 262, endPoint x: 269, endPoint y: 272, distance: 10.5
drag, startPoint x: 282, startPoint y: 253, endPoint x: 279, endPoint y: 270, distance: 17.0
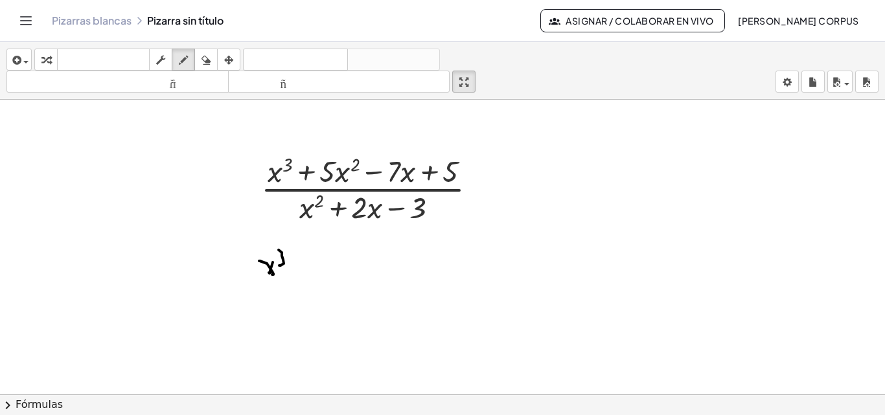
click at [47, 59] on icon "button" at bounding box center [45, 60] width 9 height 16
click at [356, 185] on div at bounding box center [374, 188] width 239 height 76
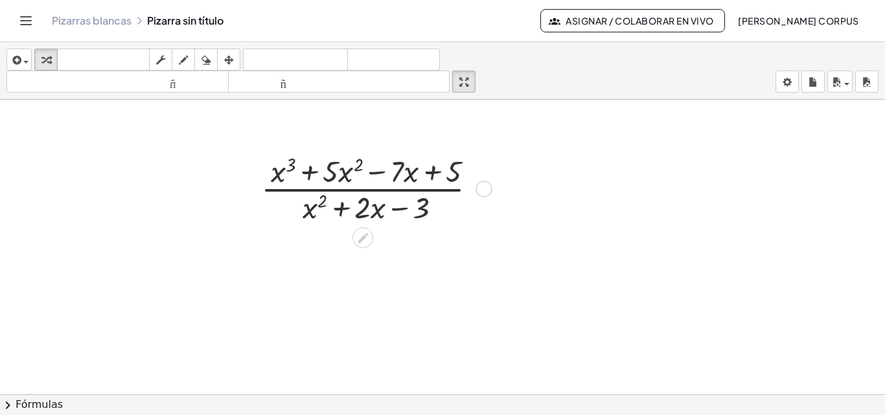
drag, startPoint x: 332, startPoint y: 186, endPoint x: 327, endPoint y: 172, distance: 15.4
click at [327, 172] on div at bounding box center [374, 188] width 239 height 76
drag, startPoint x: 359, startPoint y: 194, endPoint x: 352, endPoint y: 173, distance: 21.9
click at [357, 180] on div at bounding box center [374, 188] width 239 height 76
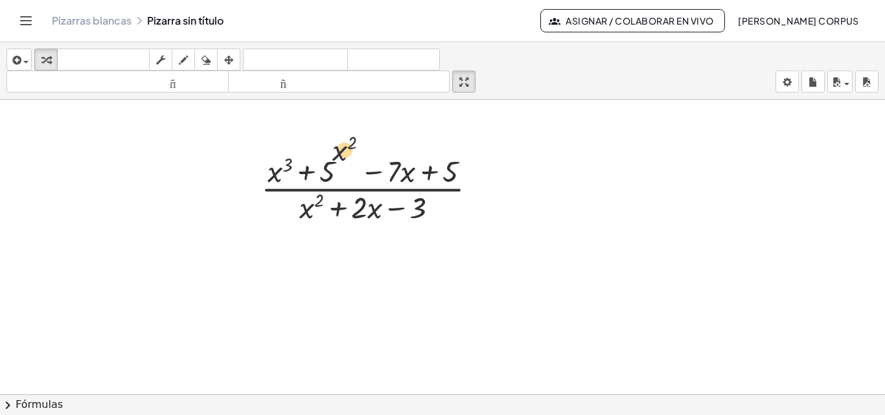
drag, startPoint x: 336, startPoint y: 172, endPoint x: 332, endPoint y: 147, distance: 24.9
click at [332, 147] on div "· ( + x 3 + · 5 · x 2 − · 7 · x + 5 ) · ( + x 2 + · 2 · x − 3 ) · ( + x 3 + · 5…" at bounding box center [373, 187] width 262 height 83
click at [327, 159] on div at bounding box center [374, 188] width 239 height 76
drag, startPoint x: 245, startPoint y: 145, endPoint x: 485, endPoint y: 231, distance: 254.8
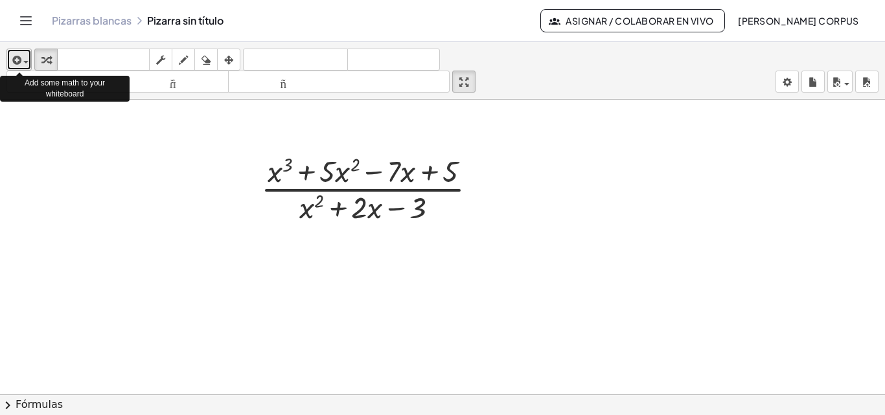
click at [23, 63] on span "button" at bounding box center [22, 61] width 3 height 9
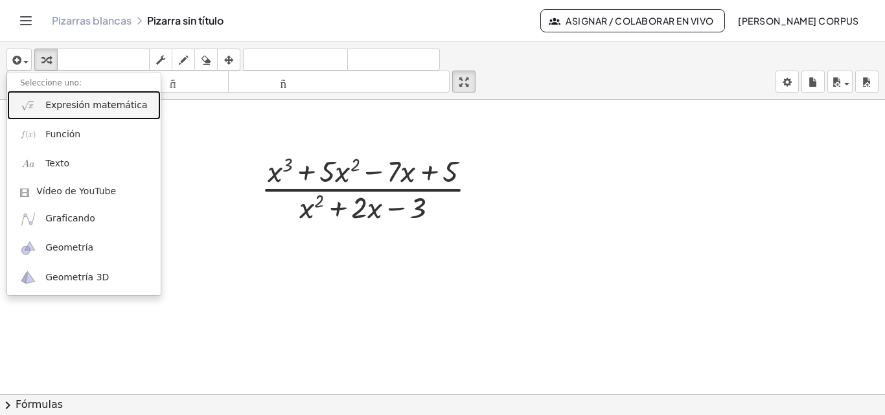
click at [74, 101] on font "Expresión matemática" at bounding box center [96, 105] width 102 height 10
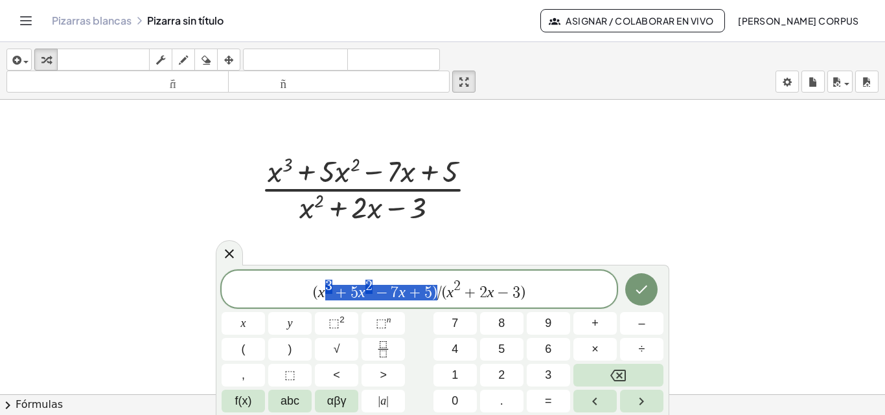
drag, startPoint x: 322, startPoint y: 291, endPoint x: 435, endPoint y: 291, distance: 112.8
click at [435, 291] on span "( x 3 + 5 x 2 − 7 x + 5 ) / ( x 2 + 2 x − 3 )" at bounding box center [419, 290] width 395 height 23
drag, startPoint x: 317, startPoint y: 294, endPoint x: 346, endPoint y: 289, distance: 29.5
click at [346, 289] on span "( x 3 + 5 x 2 − 7 x + 5 ) / ( x 2 + 2 x − 3 )" at bounding box center [419, 290] width 395 height 23
click at [227, 254] on icon at bounding box center [230, 254] width 16 height 16
